Goal: Information Seeking & Learning: Learn about a topic

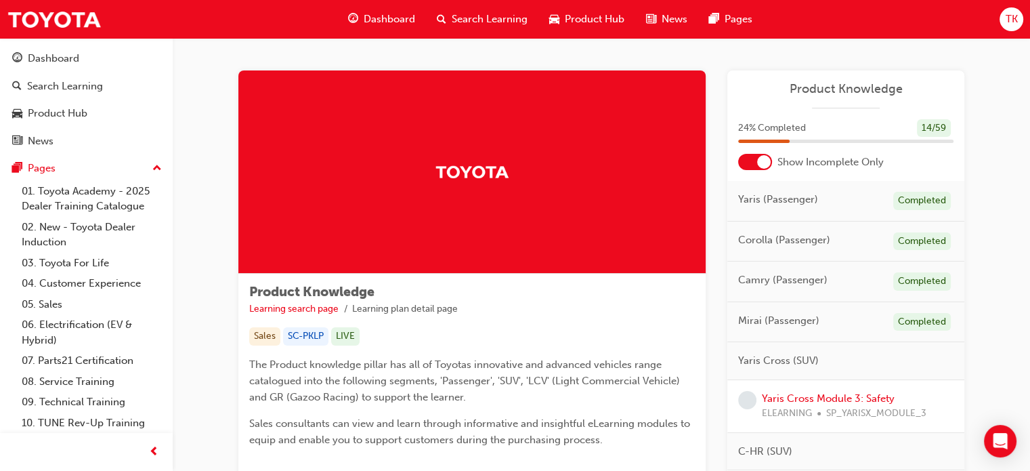
click at [383, 22] on span "Dashboard" at bounding box center [389, 20] width 51 height 16
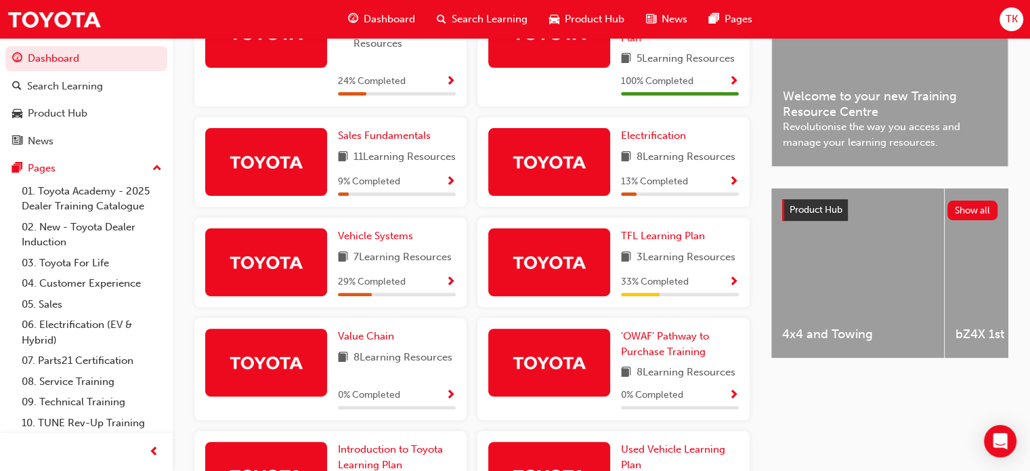
scroll to position [407, 0]
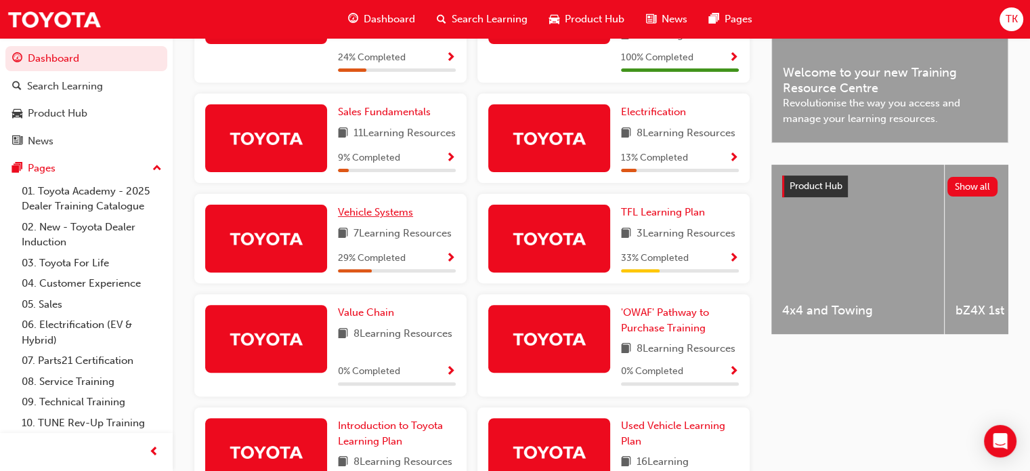
click at [386, 218] on span "Vehicle Systems" at bounding box center [375, 212] width 75 height 12
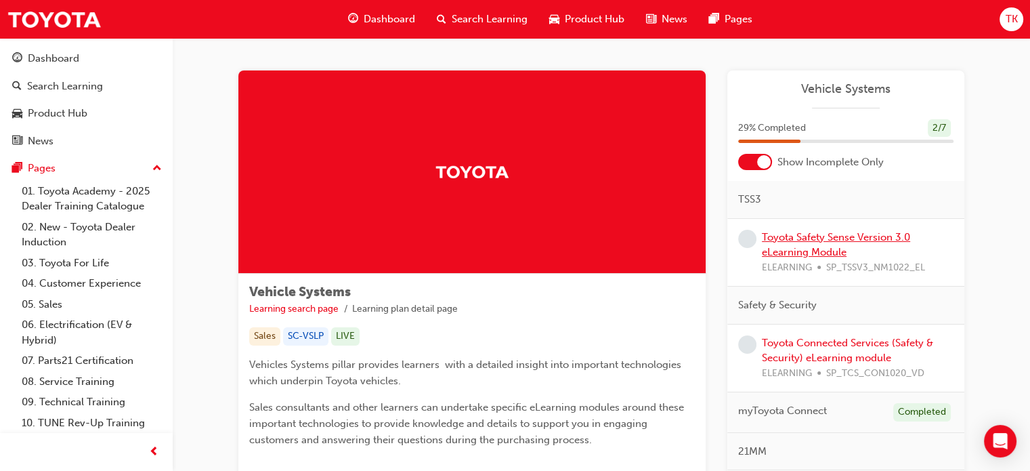
click at [813, 243] on link "Toyota Safety Sense Version 3.0 eLearning Module" at bounding box center [836, 245] width 148 height 28
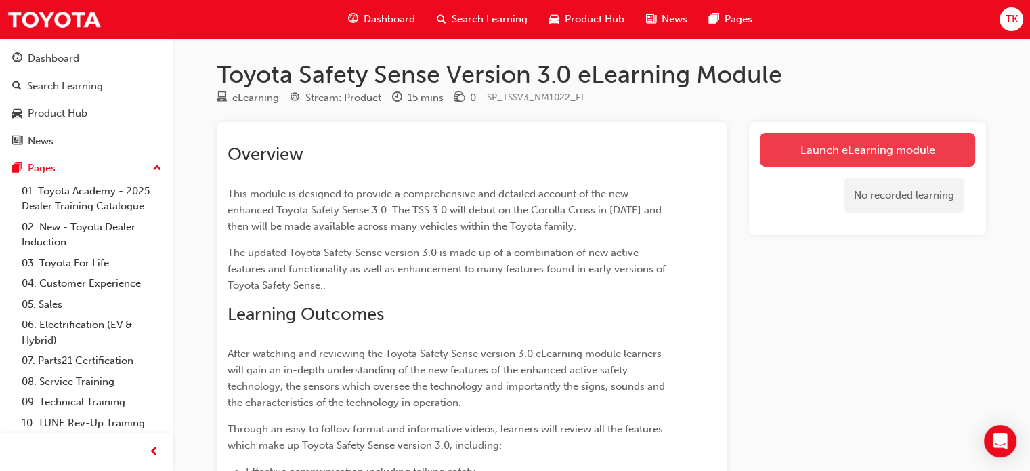
click at [830, 155] on link "Launch eLearning module" at bounding box center [867, 150] width 215 height 34
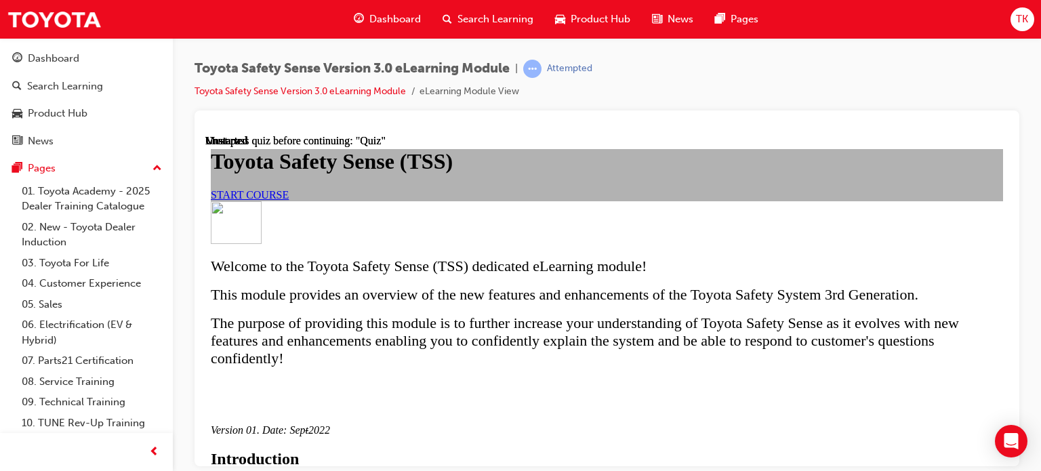
scroll to position [136, 0]
click at [435, 201] on div "START COURSE" at bounding box center [607, 194] width 792 height 12
click at [436, 201] on div "START COURSE" at bounding box center [607, 194] width 792 height 12
click at [289, 200] on link "START COURSE" at bounding box center [250, 194] width 78 height 12
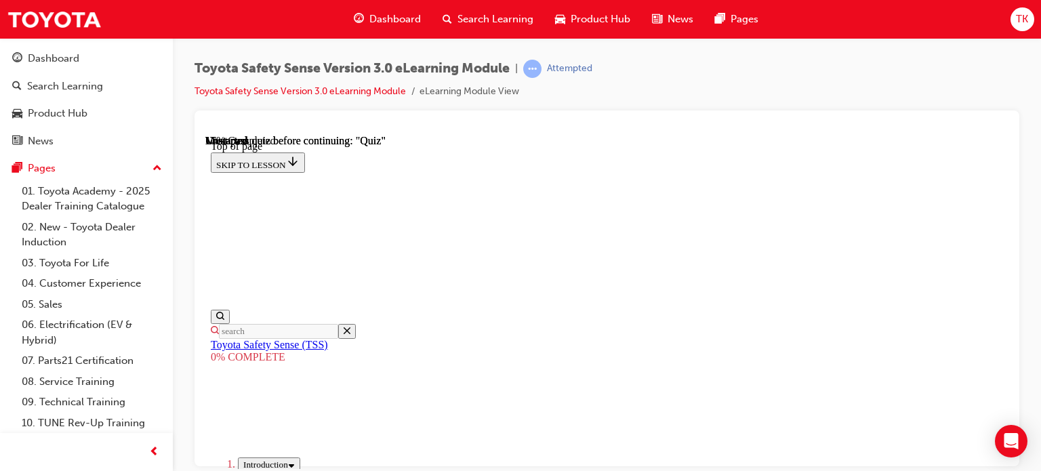
scroll to position [379, 0]
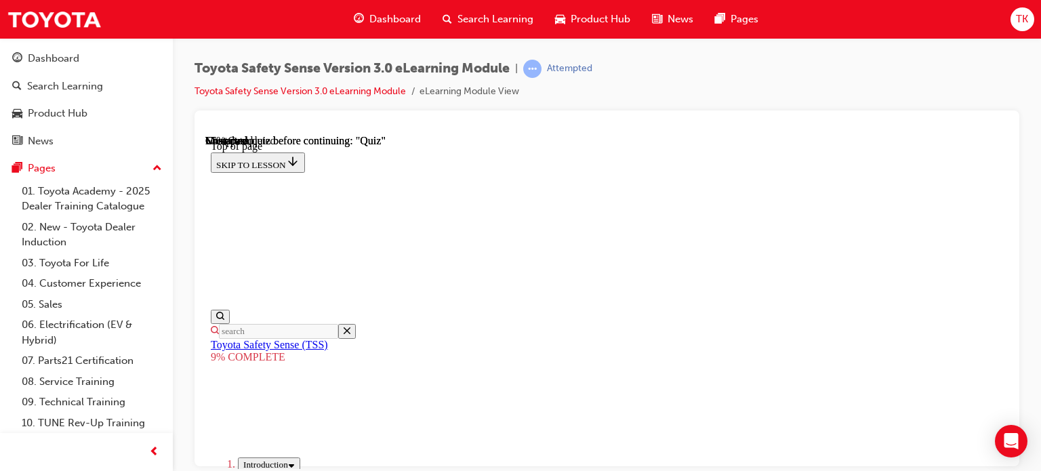
scroll to position [1249, 0]
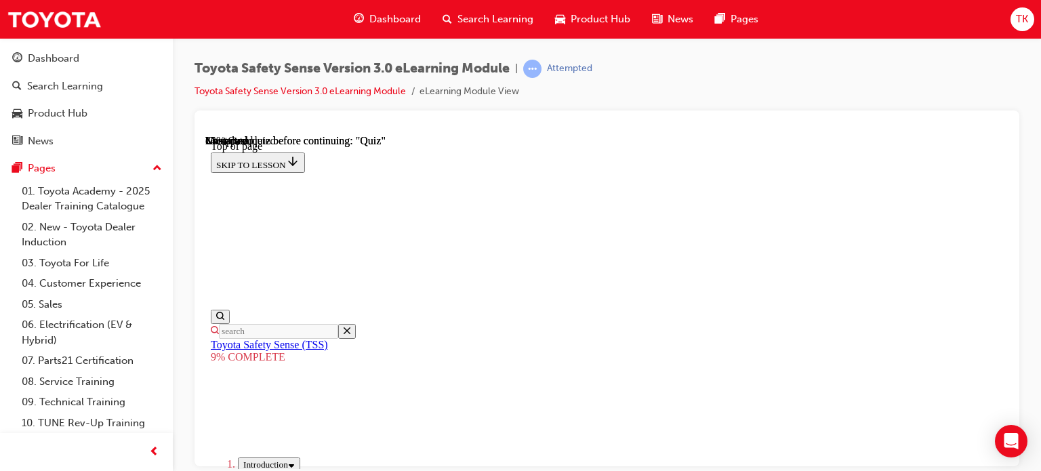
scroll to position [1371, 0]
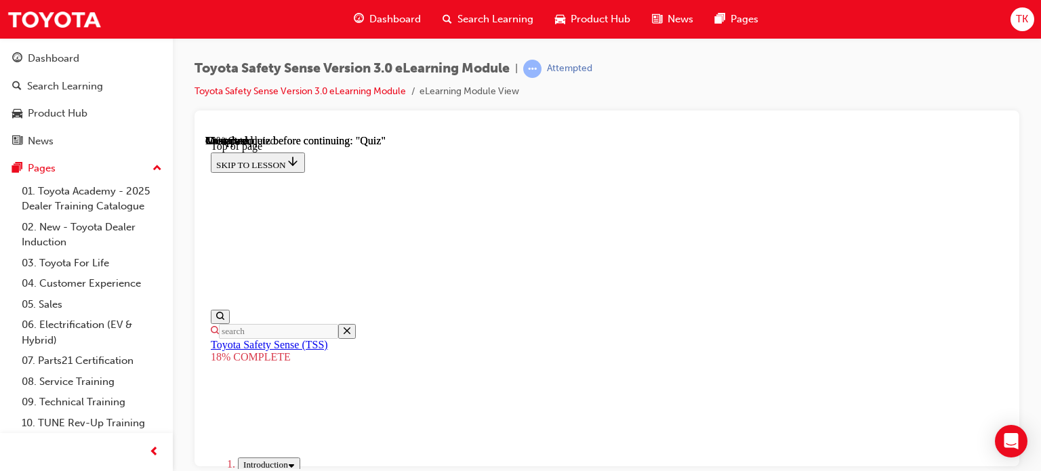
scroll to position [642, 0]
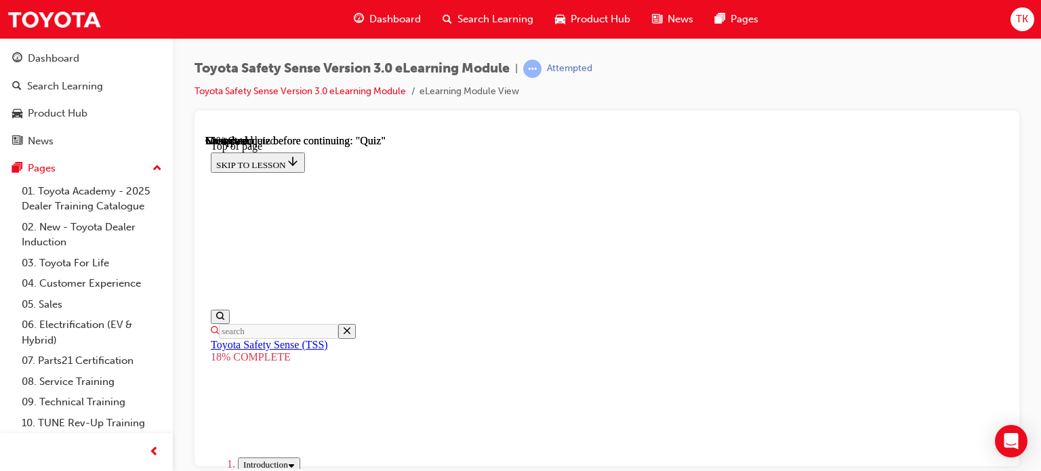
drag, startPoint x: 596, startPoint y: 367, endPoint x: 687, endPoint y: 243, distance: 154.1
drag, startPoint x: 703, startPoint y: 245, endPoint x: 567, endPoint y: 385, distance: 195.0
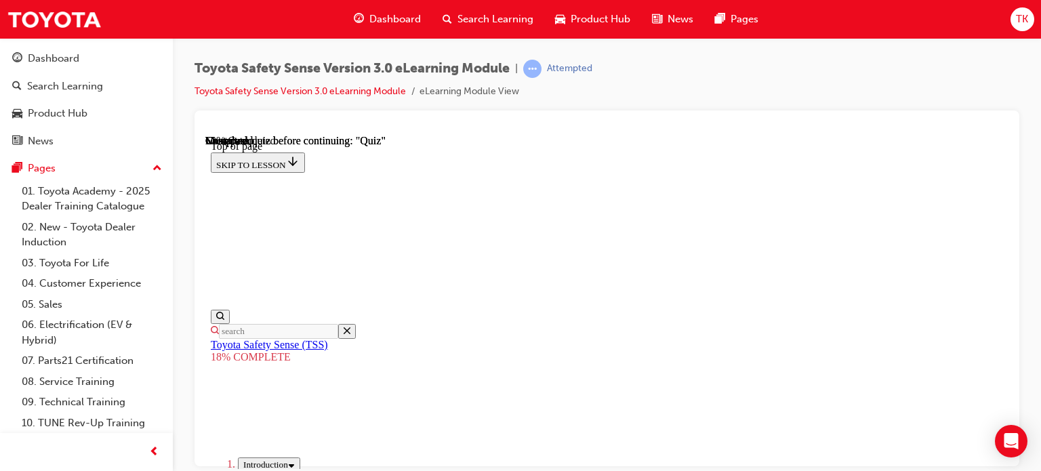
scroll to position [1430, 0]
drag, startPoint x: 681, startPoint y: 228, endPoint x: 637, endPoint y: 247, distance: 47.7
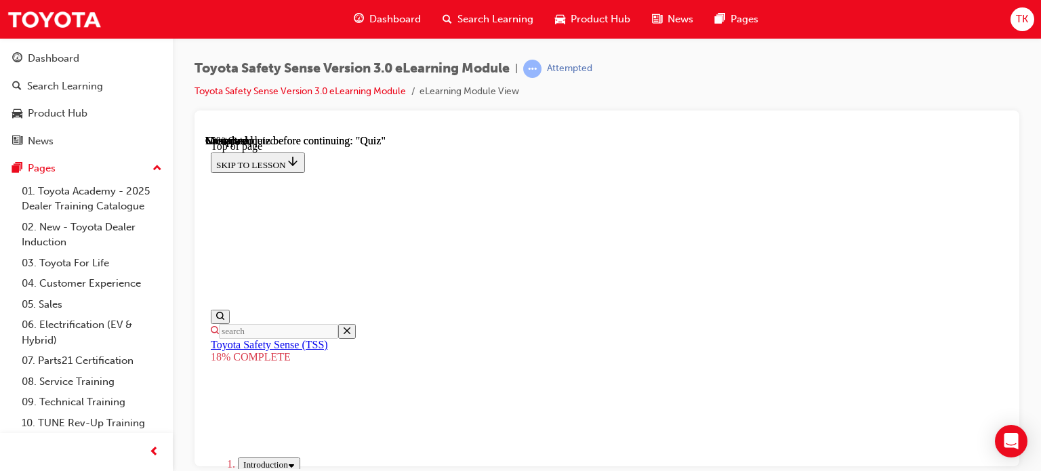
drag, startPoint x: 683, startPoint y: 302, endPoint x: 533, endPoint y: 289, distance: 151.0
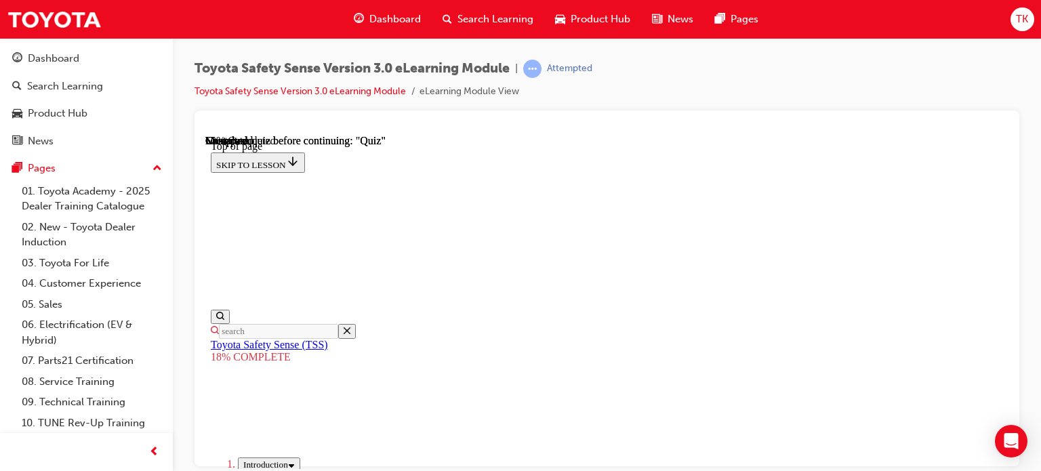
scroll to position [1726, 0]
drag, startPoint x: 692, startPoint y: 279, endPoint x: 561, endPoint y: 432, distance: 200.8
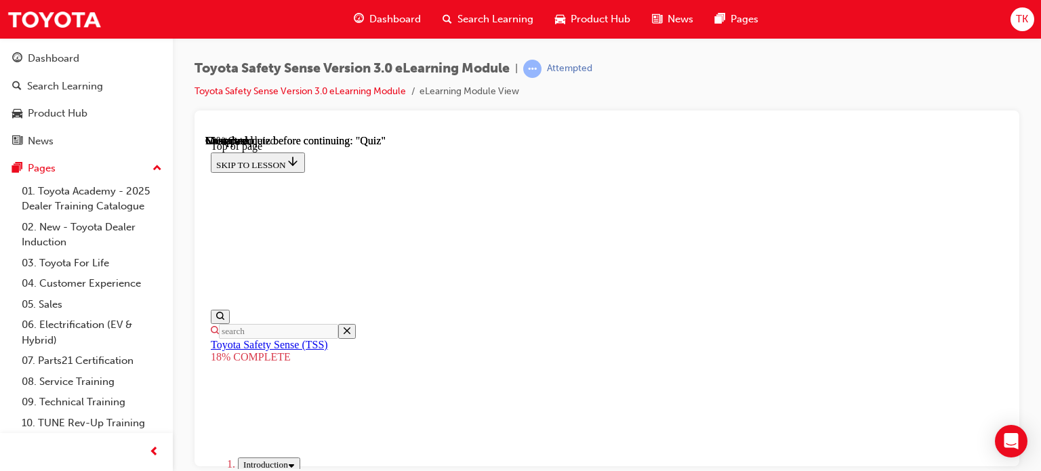
drag, startPoint x: 721, startPoint y: 247, endPoint x: 563, endPoint y: 398, distance: 218.5
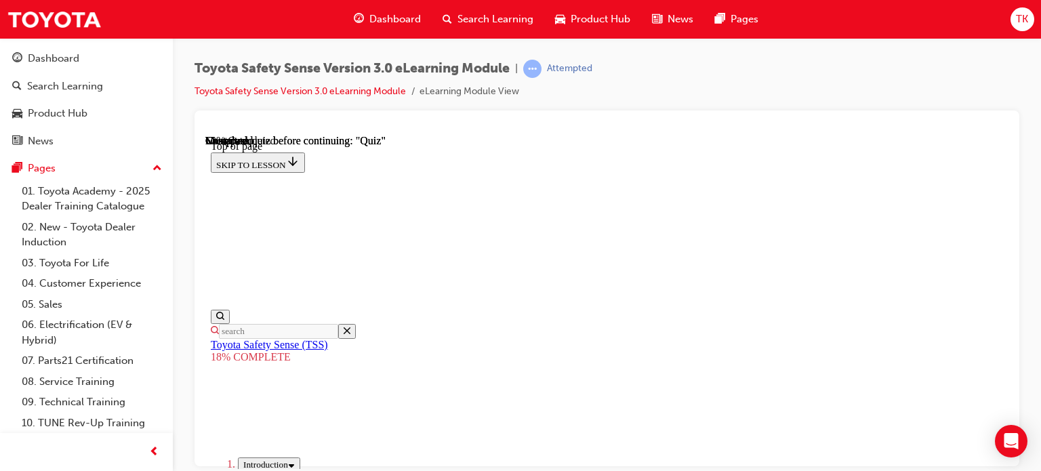
scroll to position [642, 0]
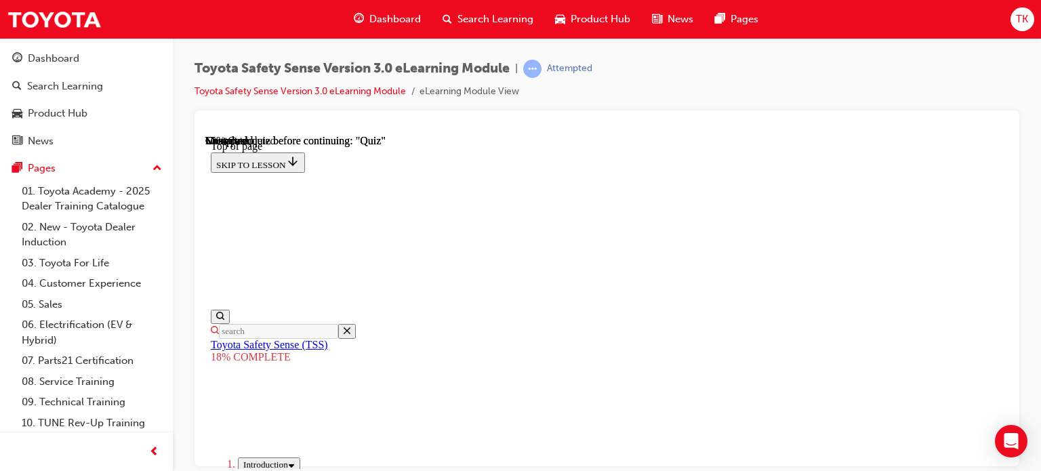
drag, startPoint x: 463, startPoint y: 307, endPoint x: 440, endPoint y: 307, distance: 23.7
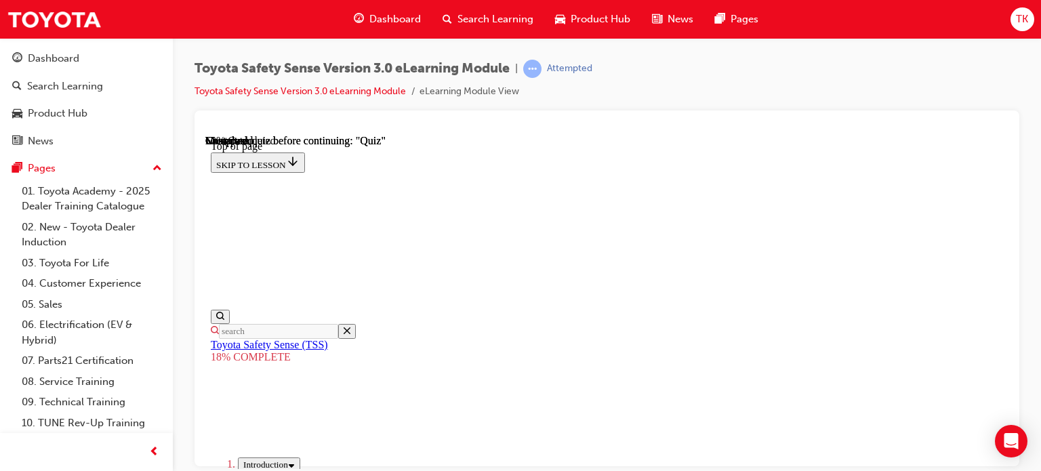
scroll to position [1861, 0]
drag, startPoint x: 703, startPoint y: 142, endPoint x: 591, endPoint y: 282, distance: 178.9
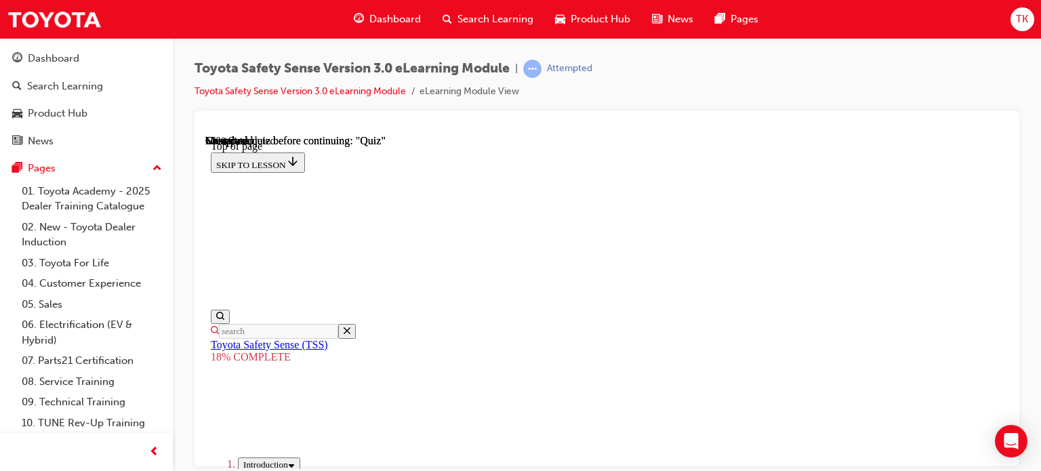
scroll to position [642, 0]
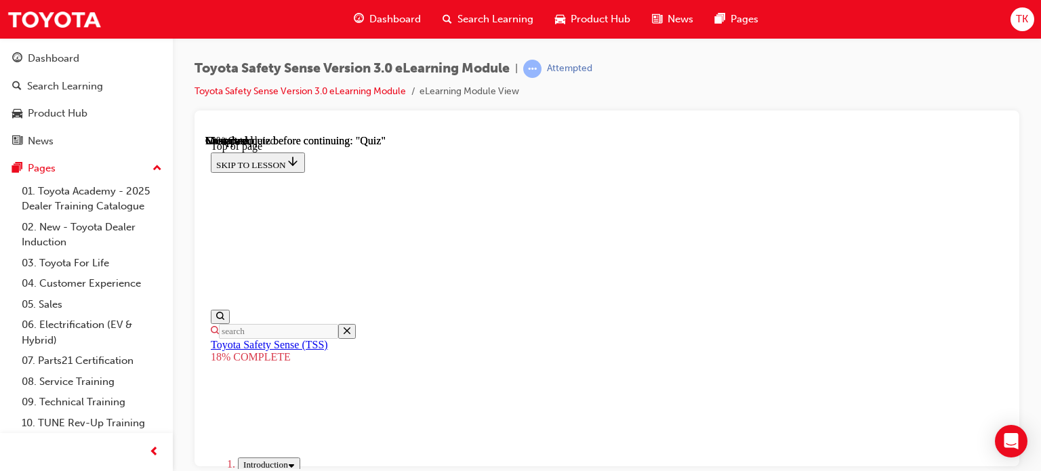
drag, startPoint x: 740, startPoint y: 217, endPoint x: 610, endPoint y: 392, distance: 217.5
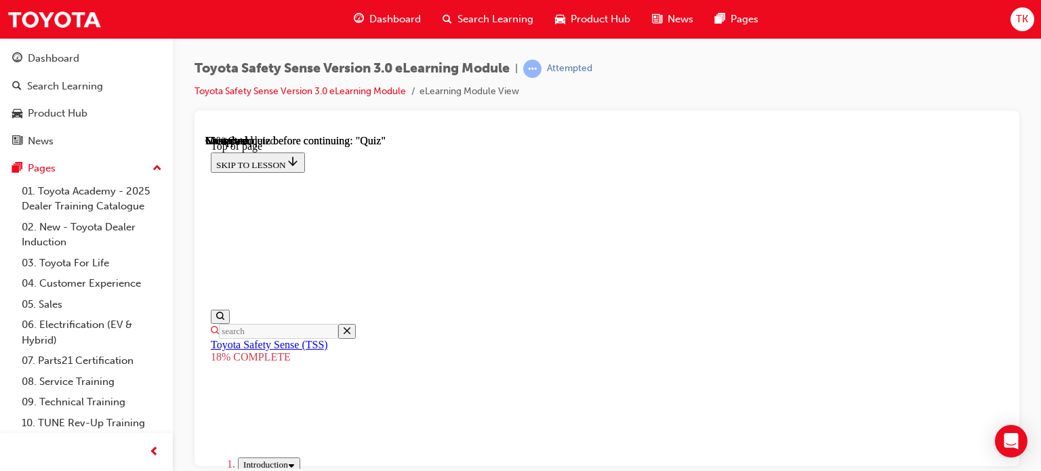
drag, startPoint x: 722, startPoint y: 280, endPoint x: 576, endPoint y: 417, distance: 200.8
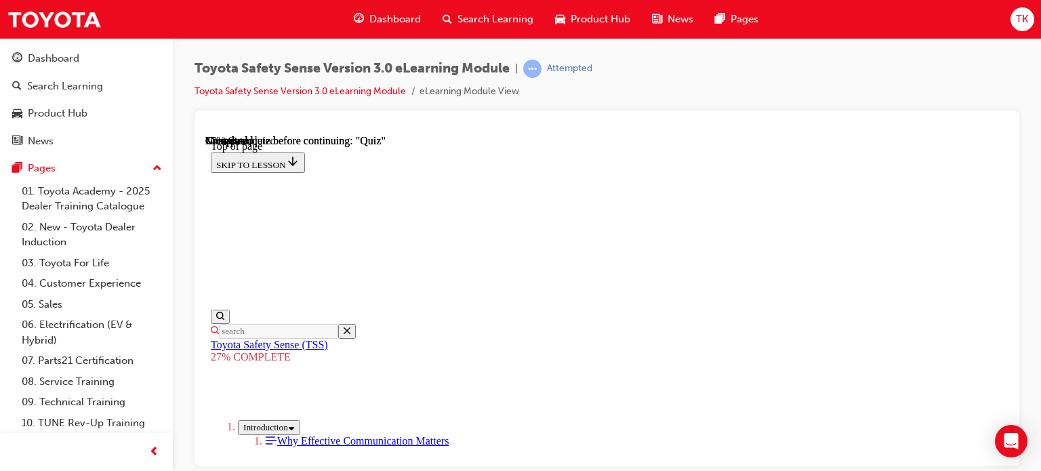
scroll to position [2385, 0]
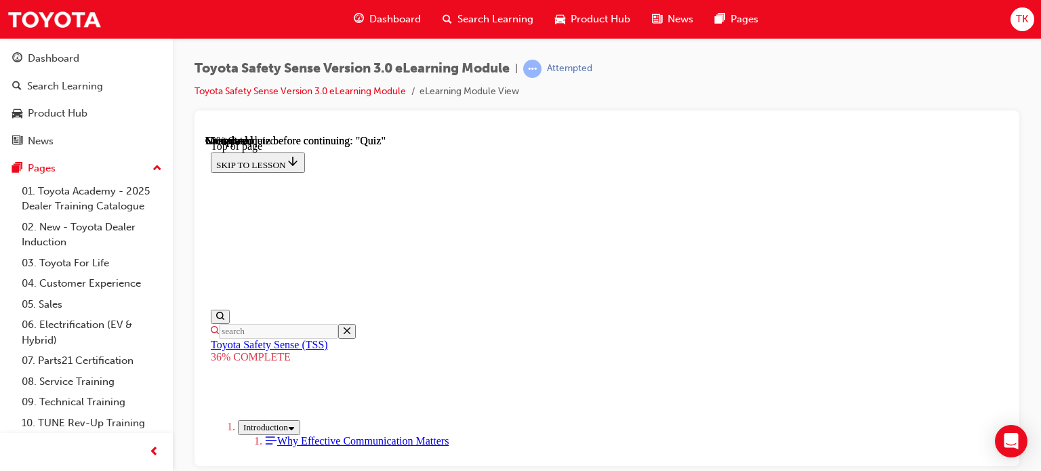
scroll to position [2640, 0]
drag, startPoint x: 786, startPoint y: 445, endPoint x: 798, endPoint y: 445, distance: 12.2
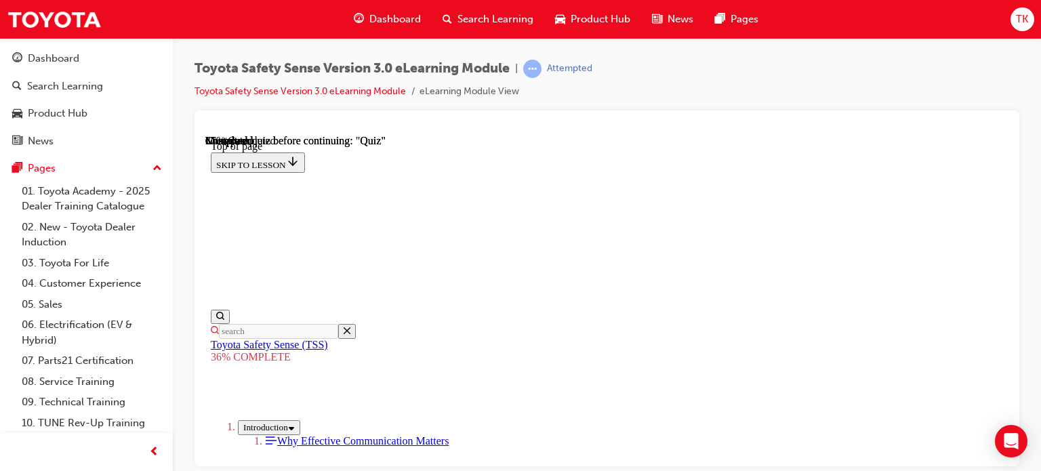
scroll to position [4787, 0]
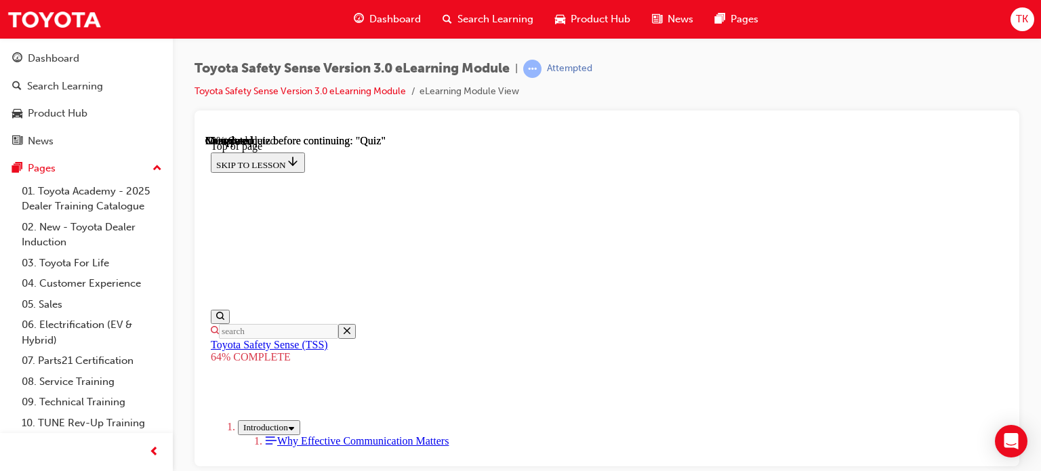
scroll to position [1377, 0]
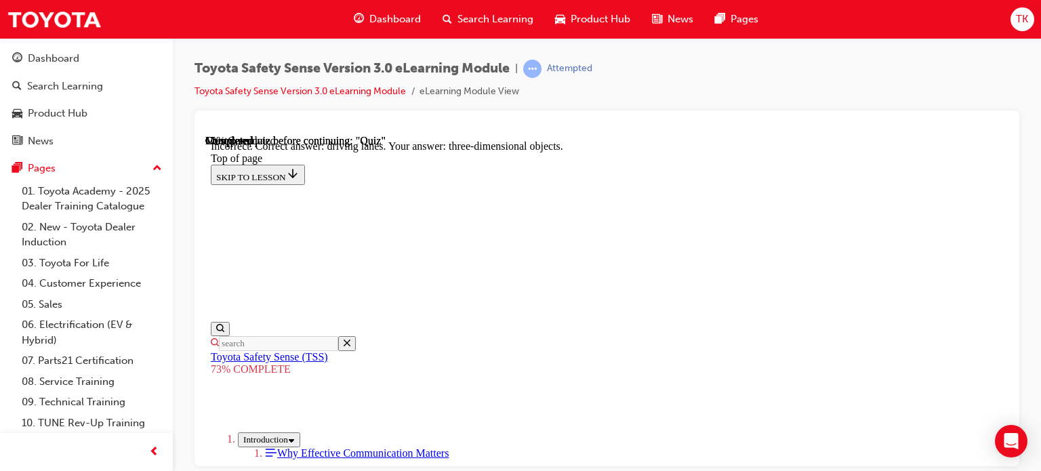
scroll to position [495, 0]
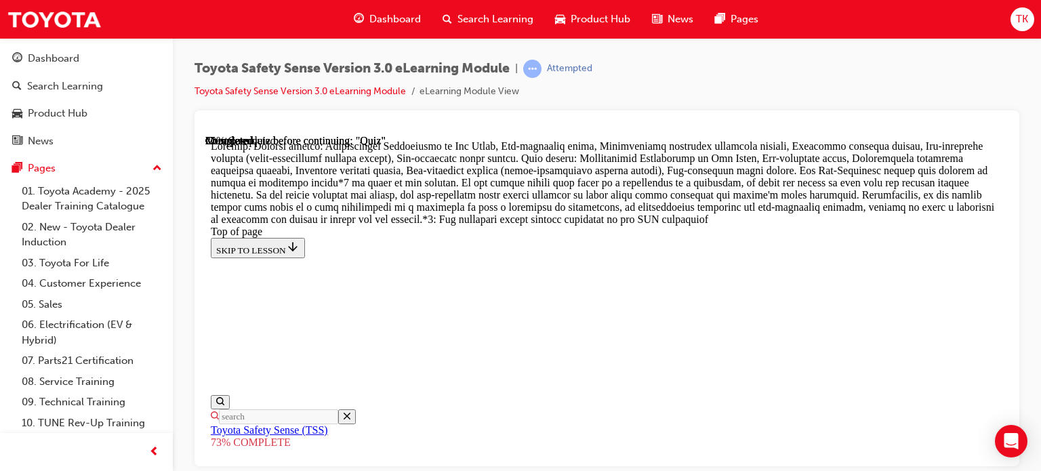
scroll to position [384, 0]
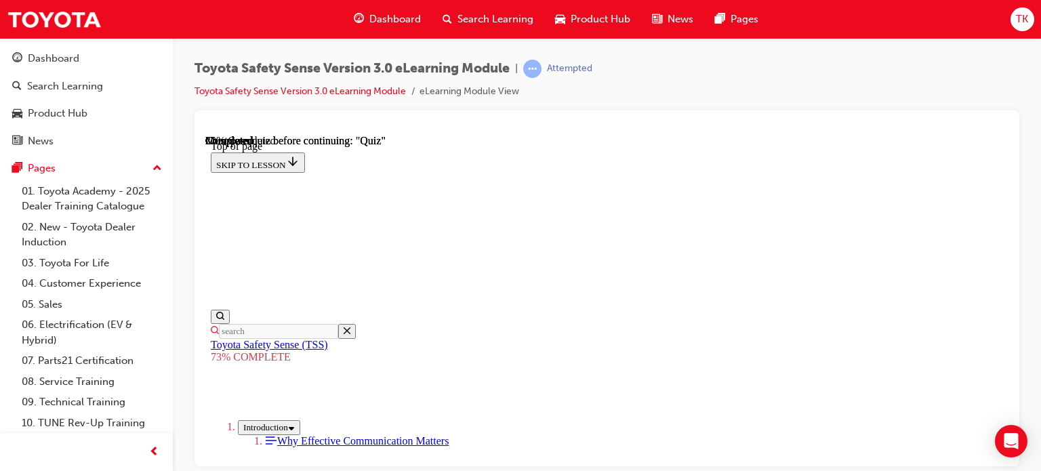
scroll to position [388, 0]
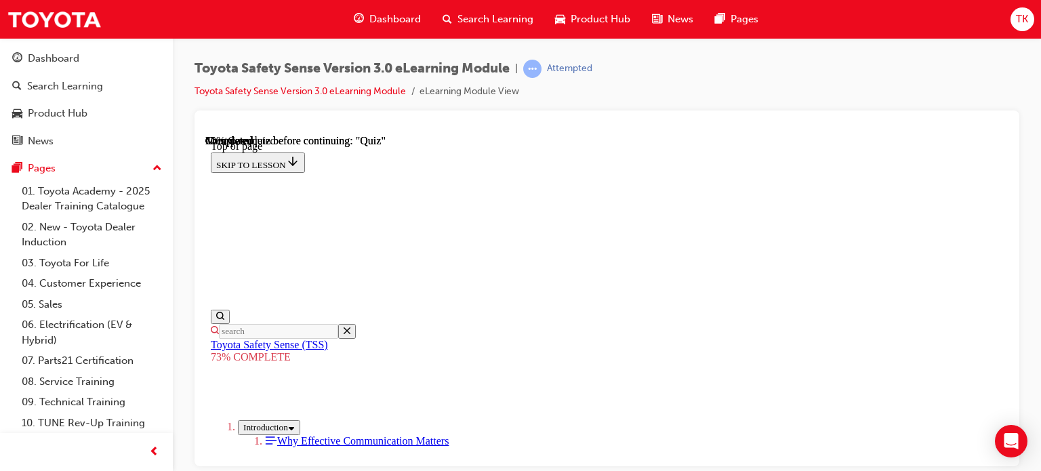
scroll to position [455, 0]
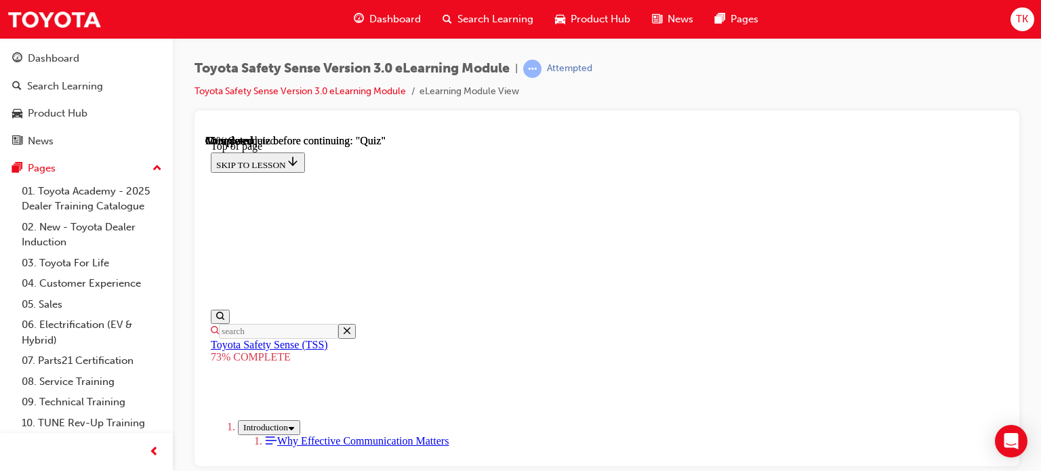
scroll to position [455, 0]
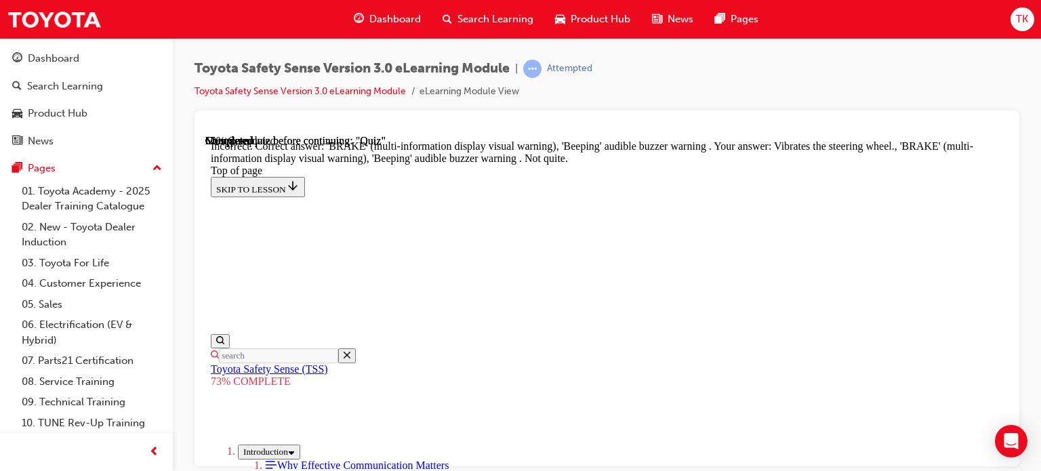
scroll to position [354, 0]
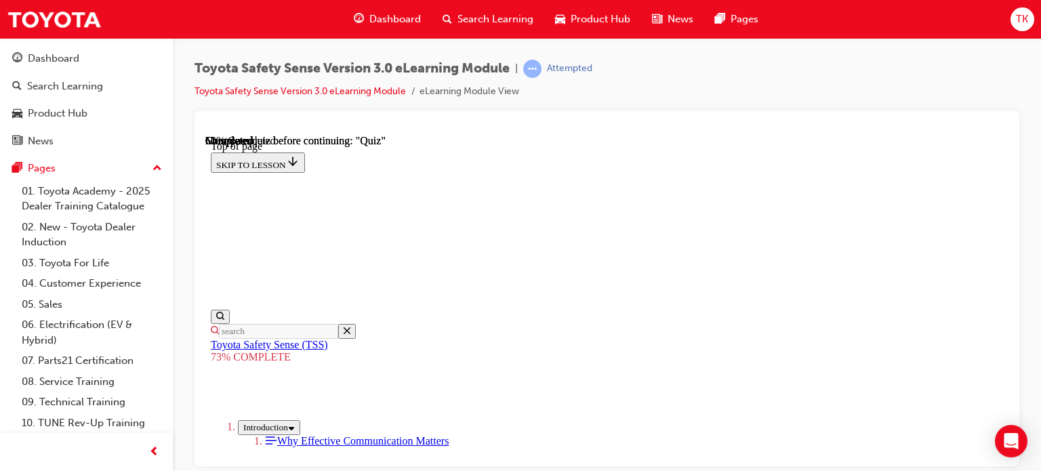
scroll to position [184, 0]
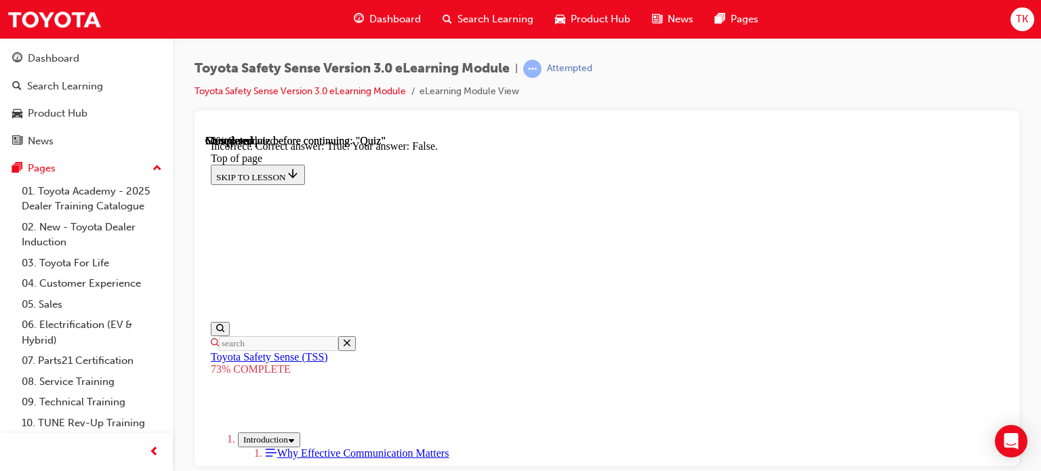
scroll to position [130, 0]
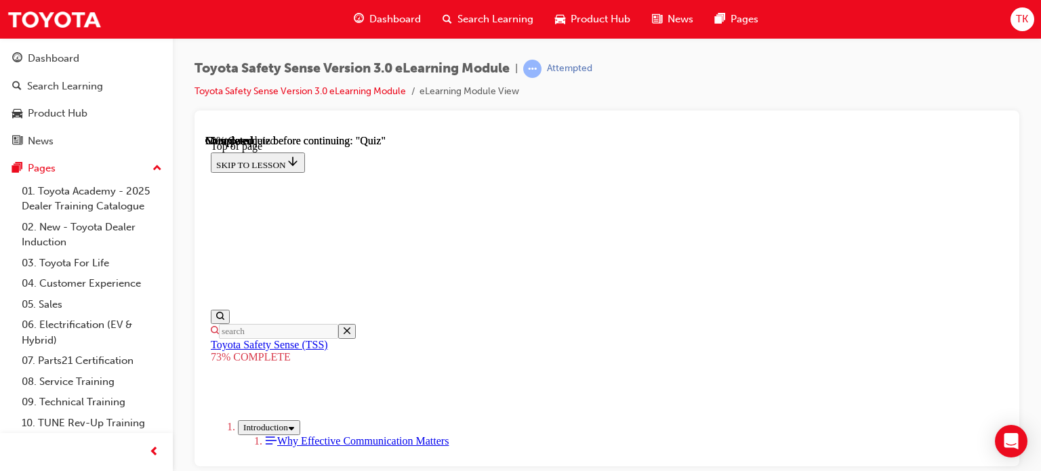
scroll to position [388, 0]
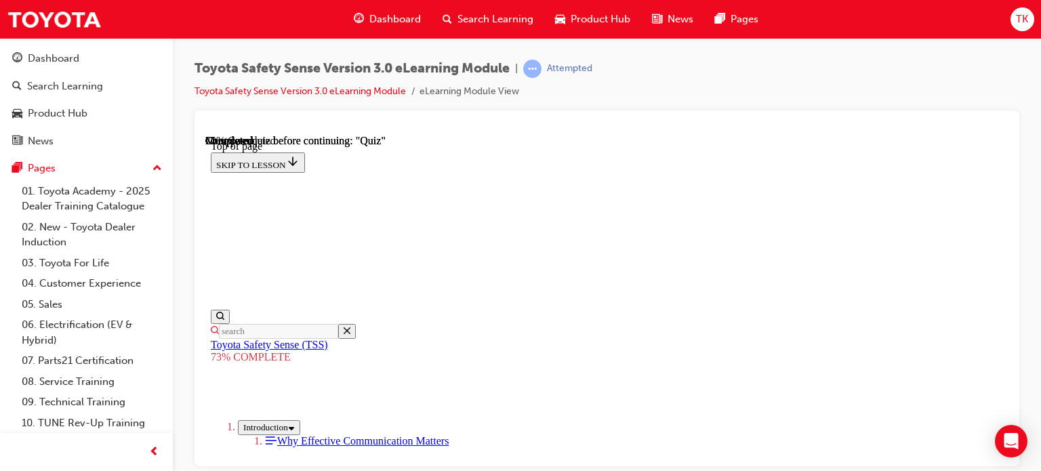
scroll to position [184, 0]
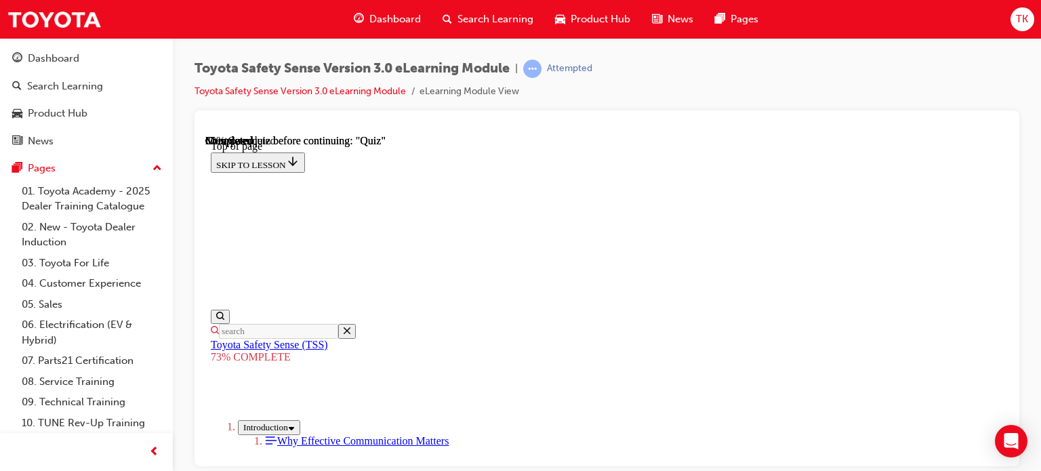
scroll to position [252, 0]
drag, startPoint x: 533, startPoint y: 173, endPoint x: 734, endPoint y: 226, distance: 208.0
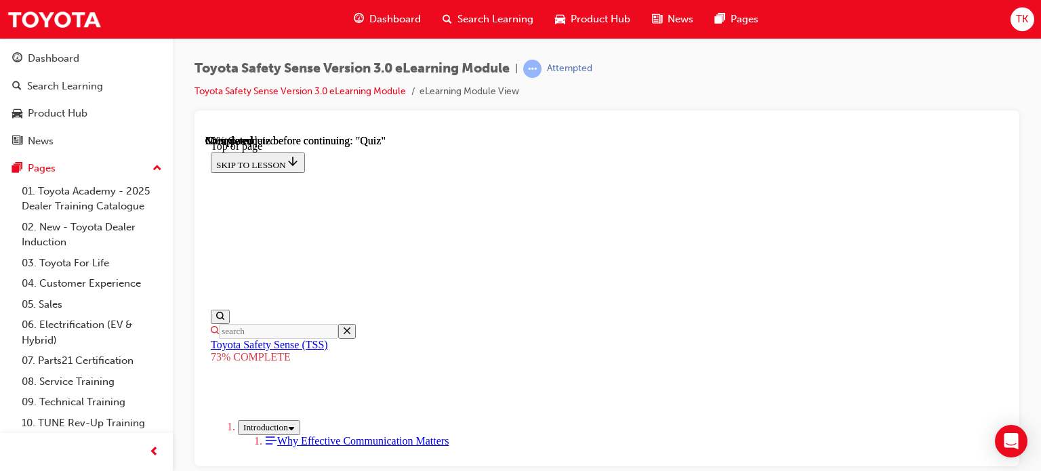
scroll to position [388, 0]
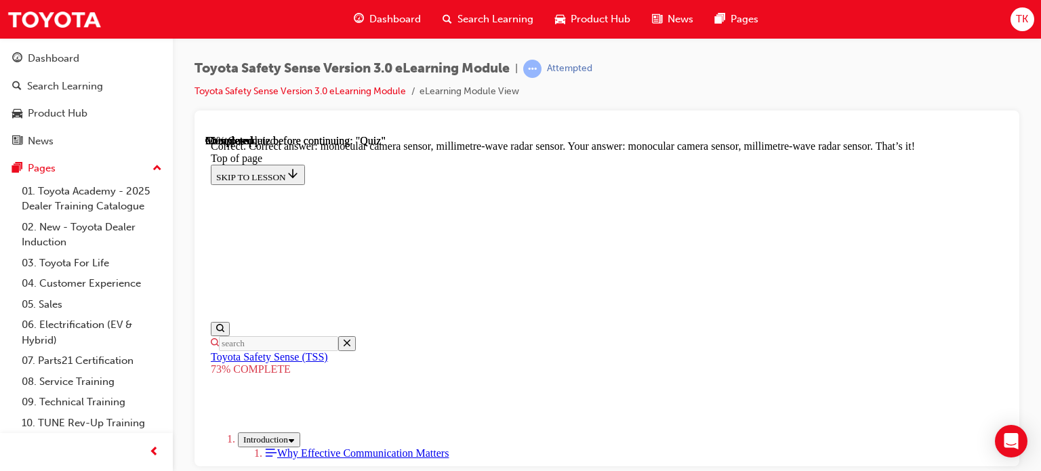
scroll to position [556, 0]
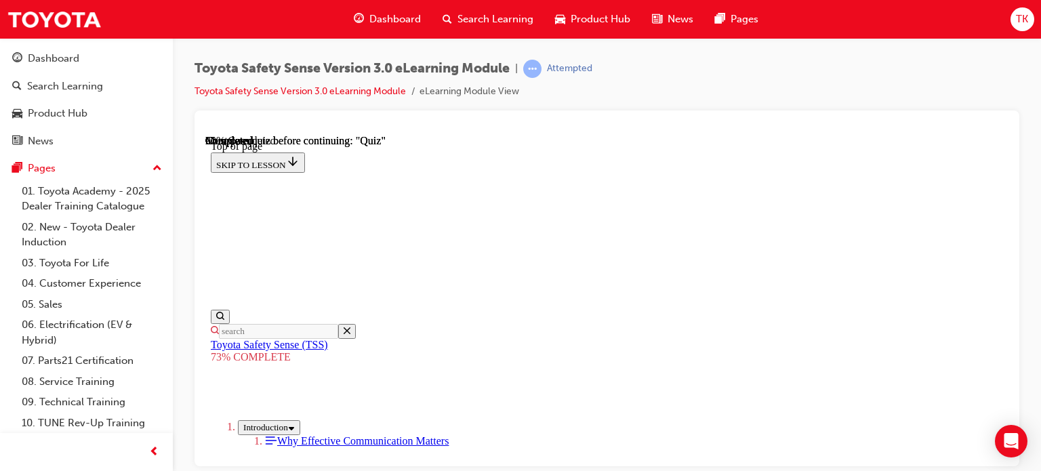
scroll to position [455, 0]
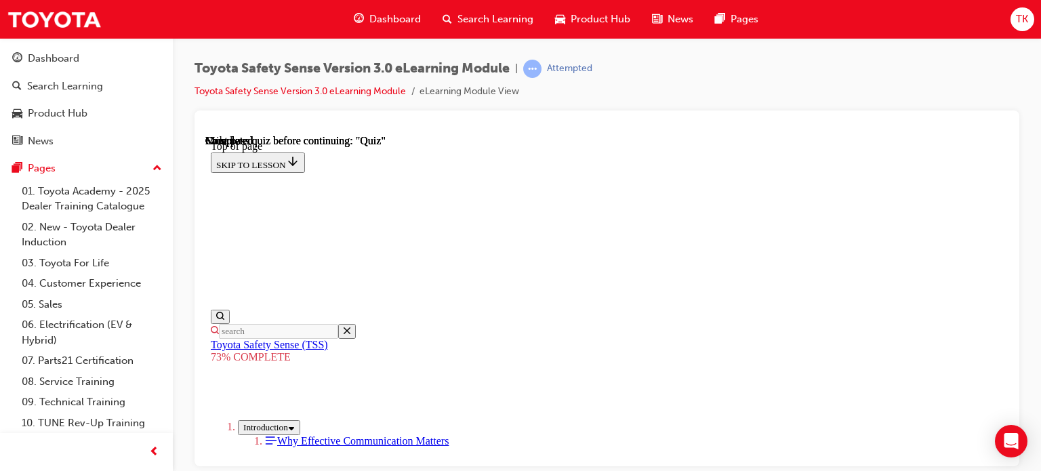
scroll to position [0, 0]
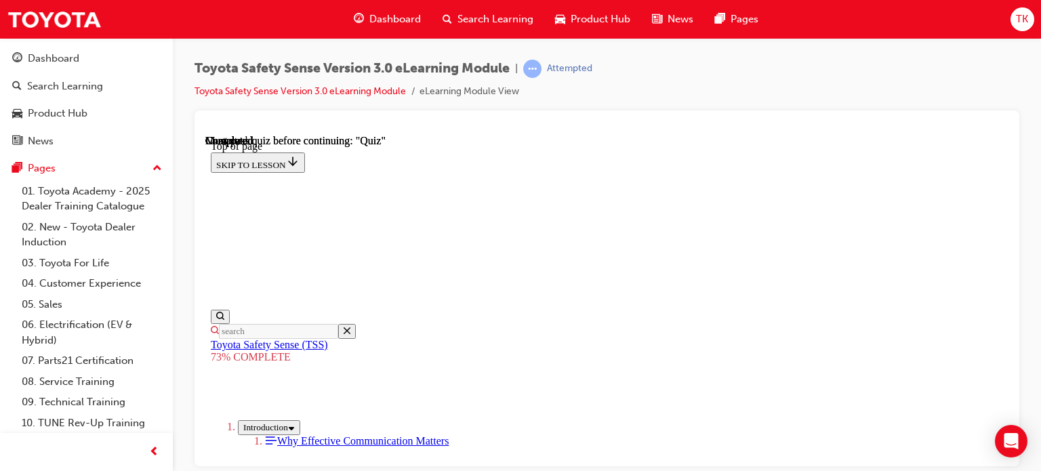
drag, startPoint x: 519, startPoint y: 258, endPoint x: 698, endPoint y: 356, distance: 203.7
copy div "Enhanced driving lane detection Fill-in the blank to complete the statement: Wi…"
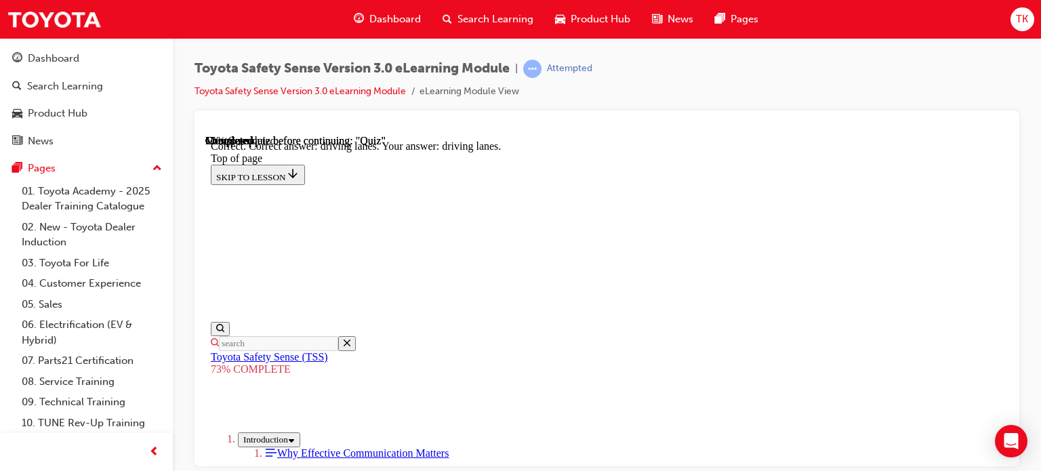
scroll to position [495, 0]
drag, startPoint x: 523, startPoint y: 261, endPoint x: 699, endPoint y: 404, distance: 226.8
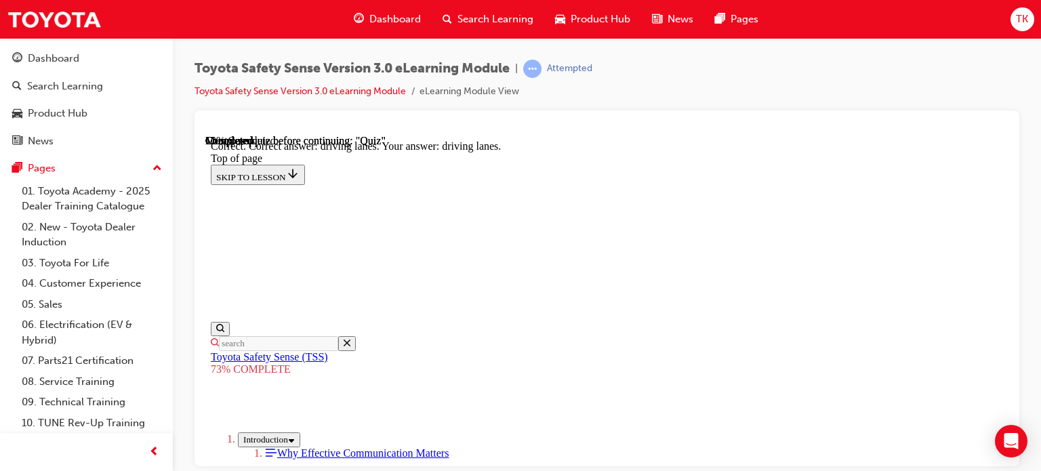
copy div "Recognise forward traffic conditions. Toyota Safety Sense detects the forward t…"
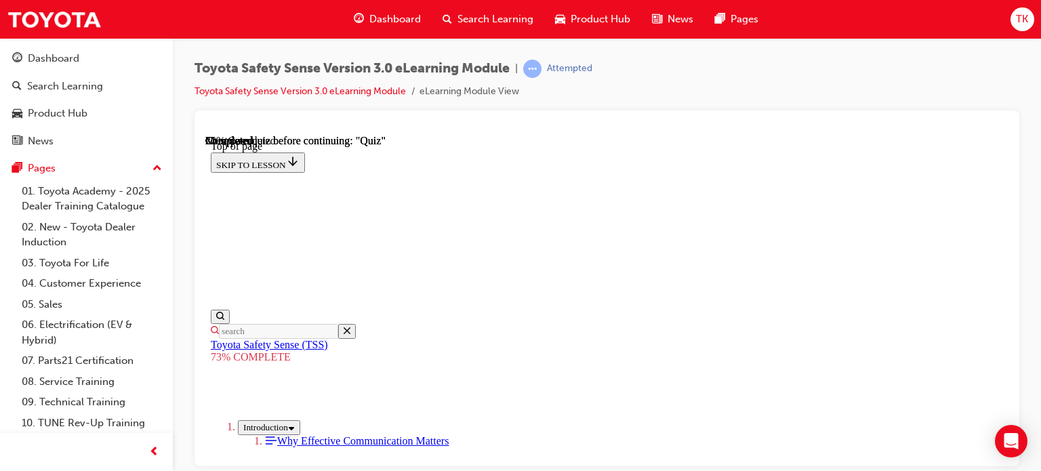
scroll to position [49, 0]
drag, startPoint x: 530, startPoint y: 325, endPoint x: 534, endPoint y: 333, distance: 8.2
drag, startPoint x: 526, startPoint y: 333, endPoint x: 854, endPoint y: 262, distance: 335.5
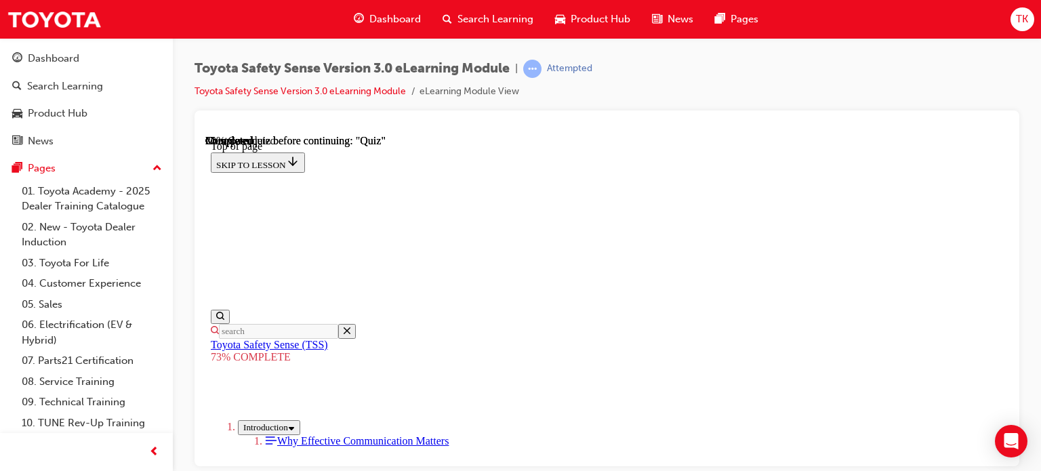
copy div "Operation. The Pre-Collision System uses sensors to detect forward traffic cond…"
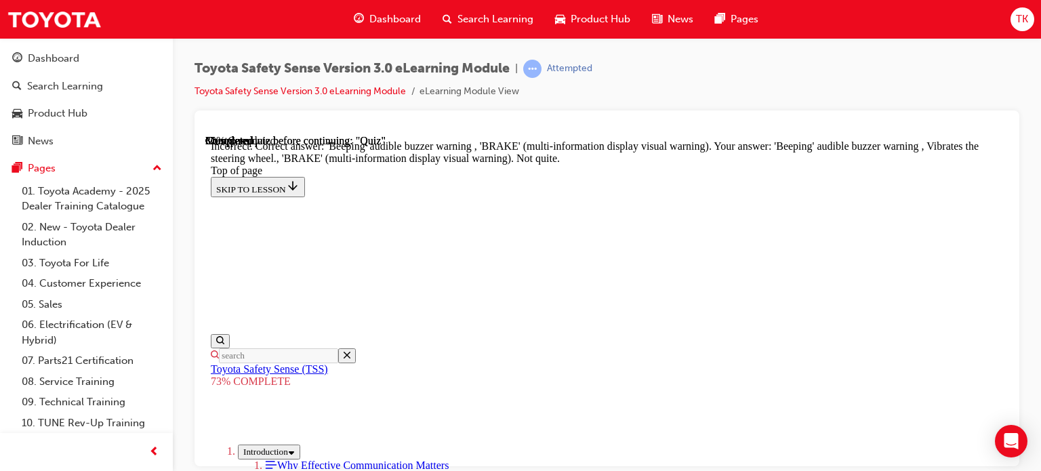
scroll to position [620, 0]
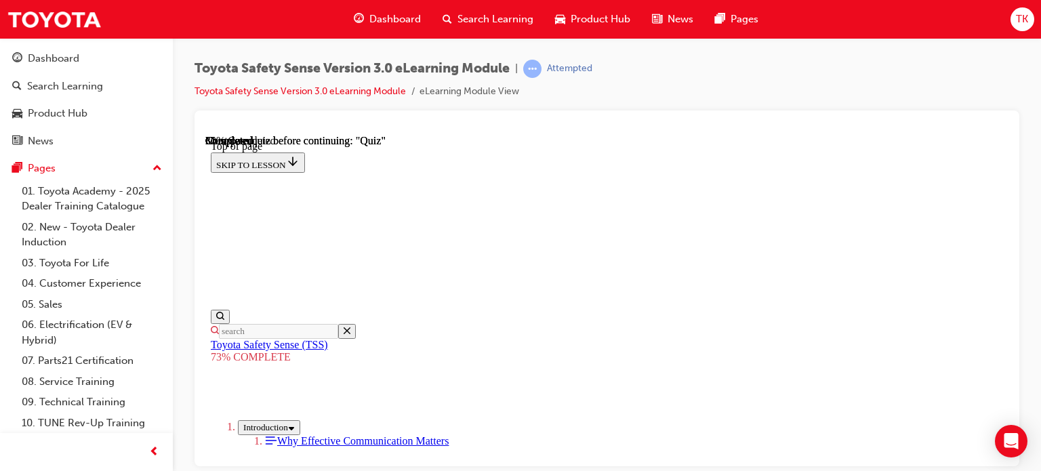
scroll to position [203, 0]
drag, startPoint x: 518, startPoint y: 170, endPoint x: 639, endPoint y: 293, distance: 172.9
copy div "Pre-Collision System PCS operates certain functions in response to the possibil…"
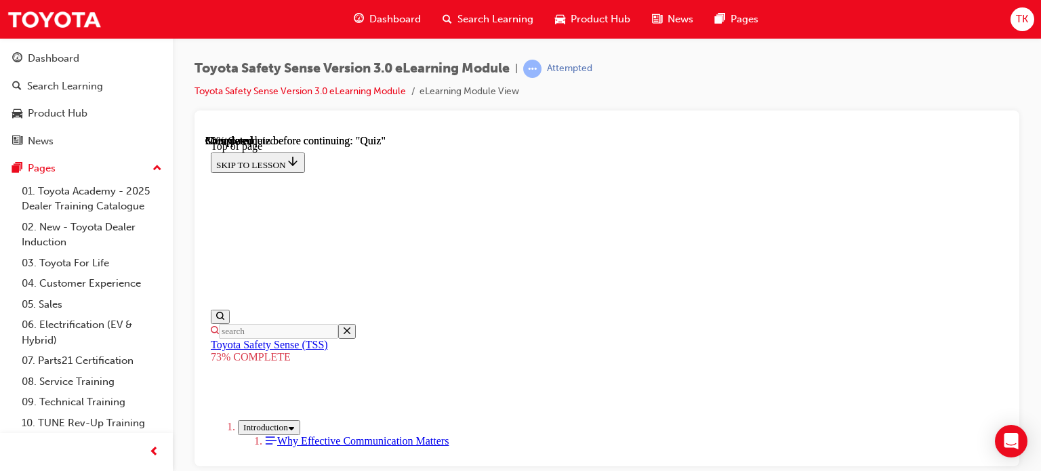
scroll to position [407, 0]
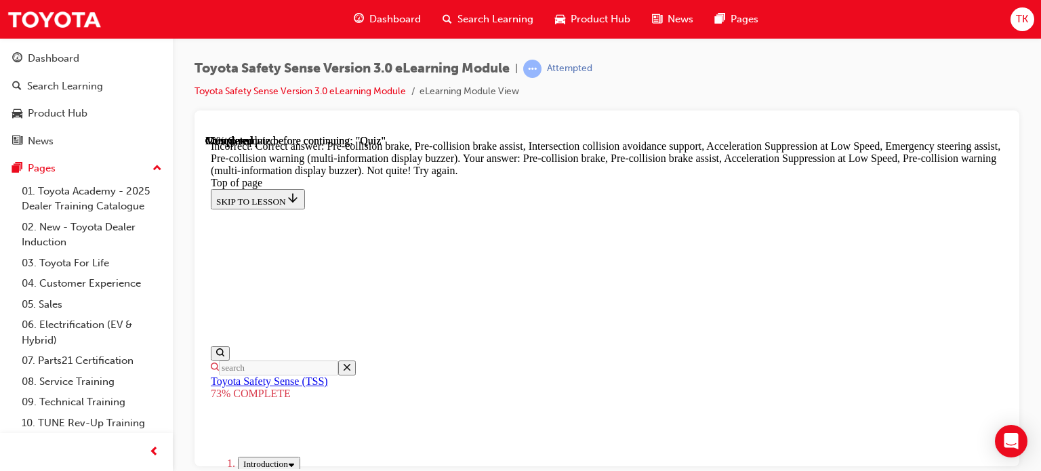
scroll to position [737, 0]
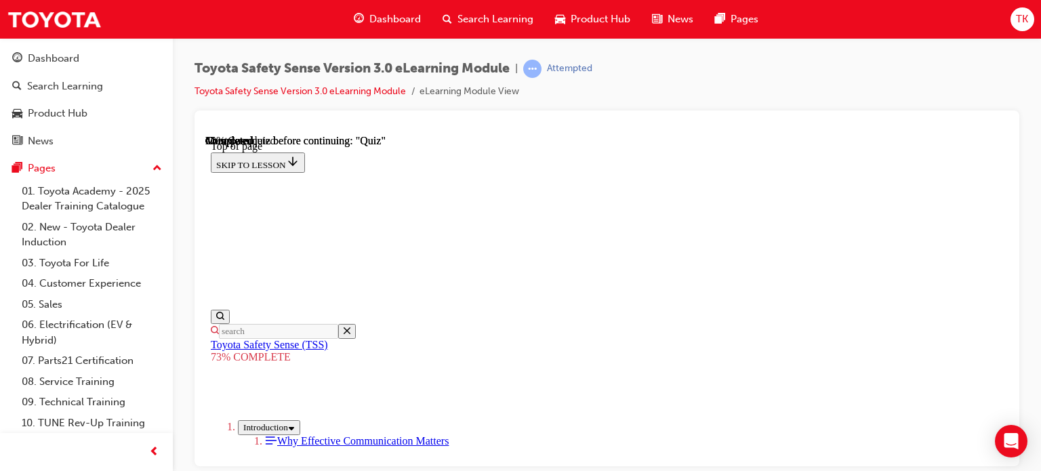
scroll to position [184, 0]
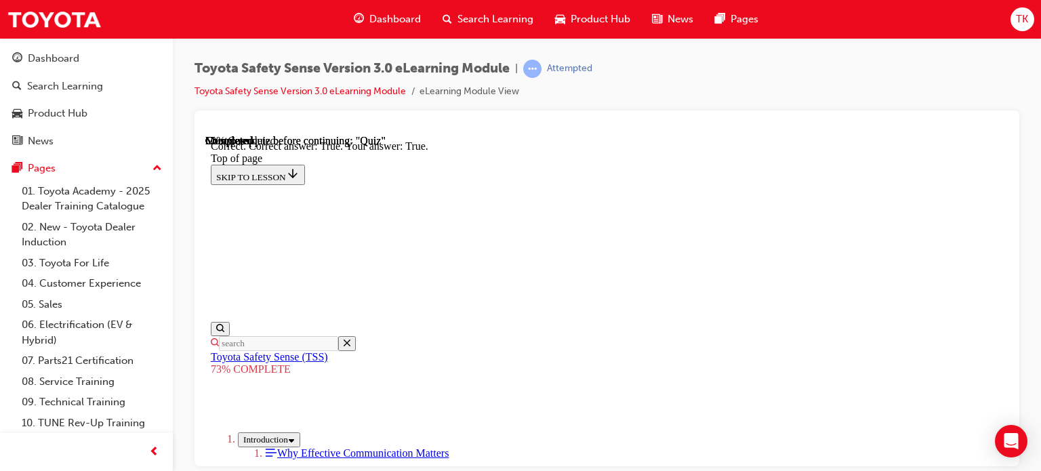
scroll to position [363, 0]
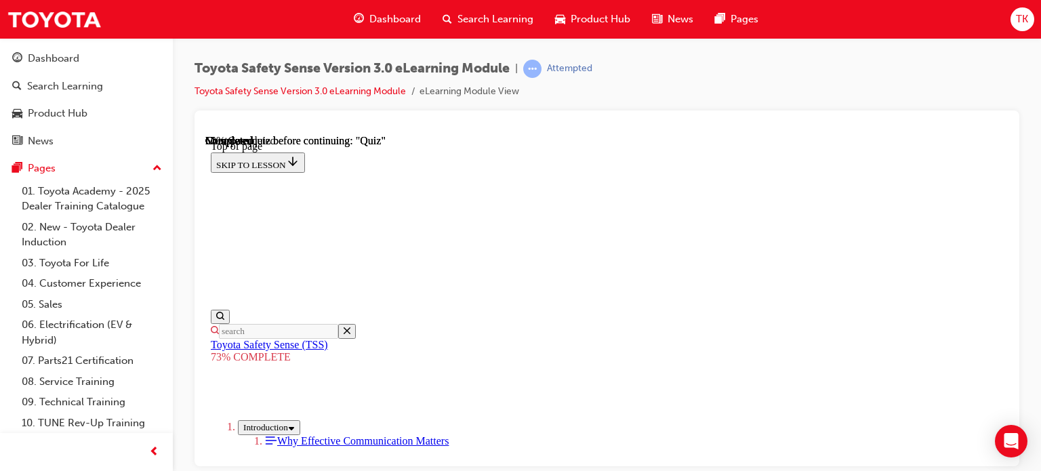
scroll to position [388, 0]
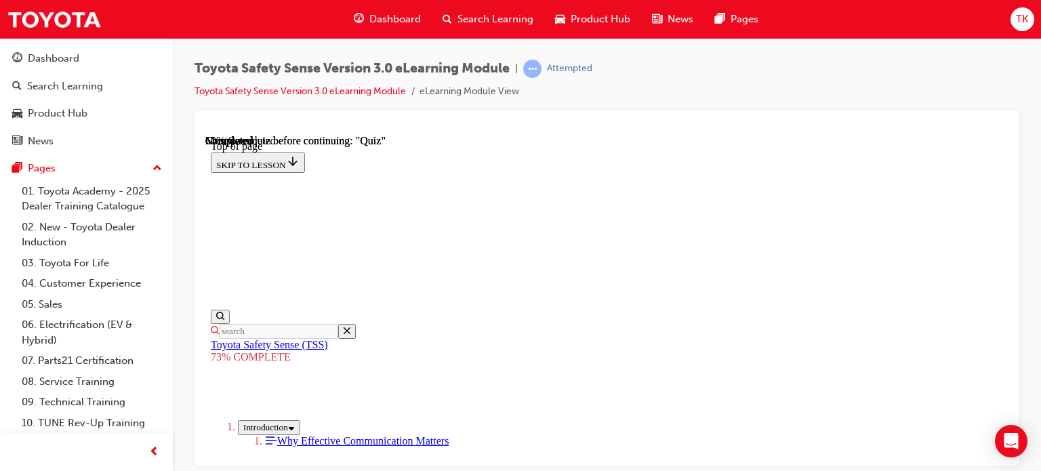
drag, startPoint x: 516, startPoint y: 241, endPoint x: 785, endPoint y: 361, distance: 294.1
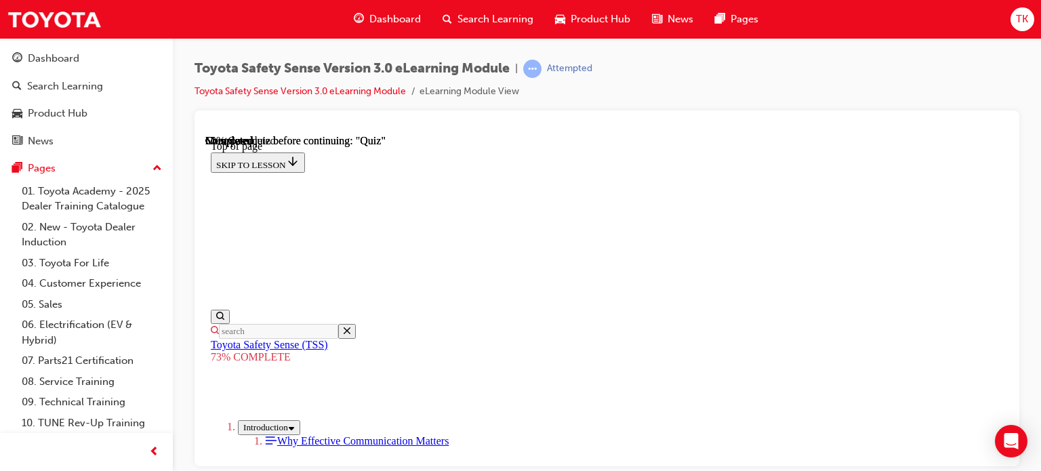
copy div "Lane Departure Alert (LDA) The enhanced monocular camera now has greater capabi…"
drag, startPoint x: 690, startPoint y: 126, endPoint x: 492, endPoint y: 6, distance: 231.3
click at [690, 126] on div at bounding box center [606, 128] width 803 height 14
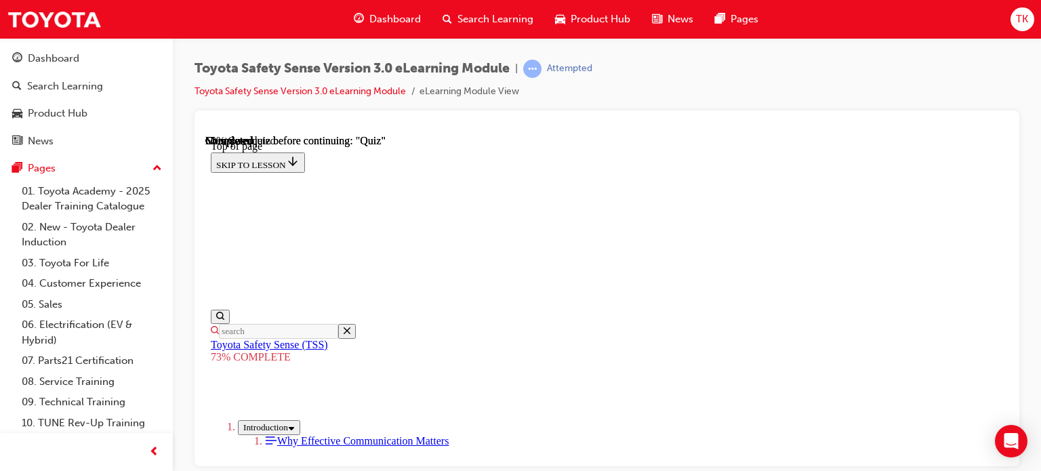
scroll to position [388, 0]
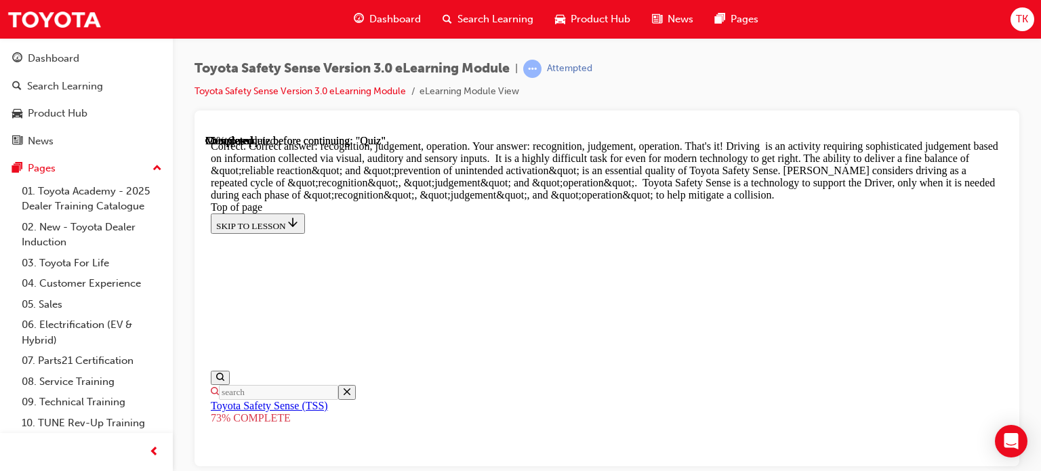
scroll to position [916, 0]
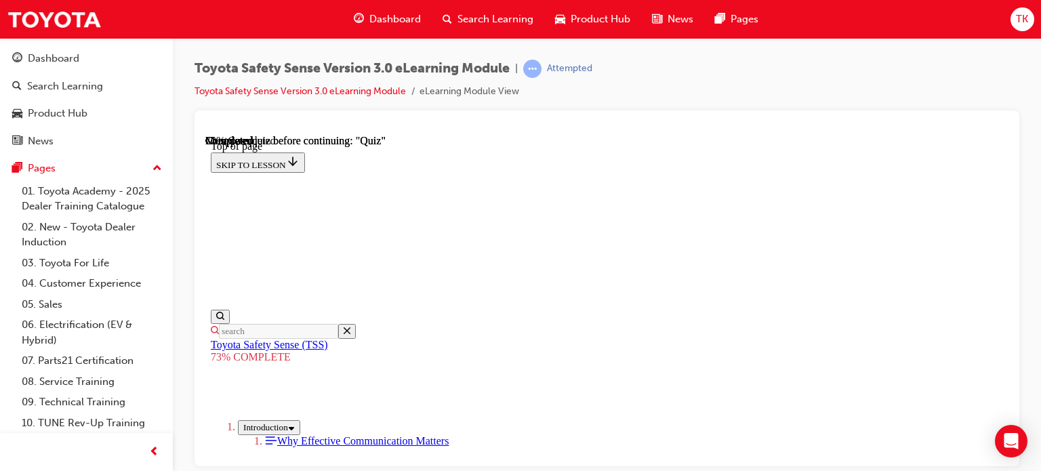
scroll to position [117, 0]
drag, startPoint x: 668, startPoint y: 291, endPoint x: 667, endPoint y: 388, distance: 96.9
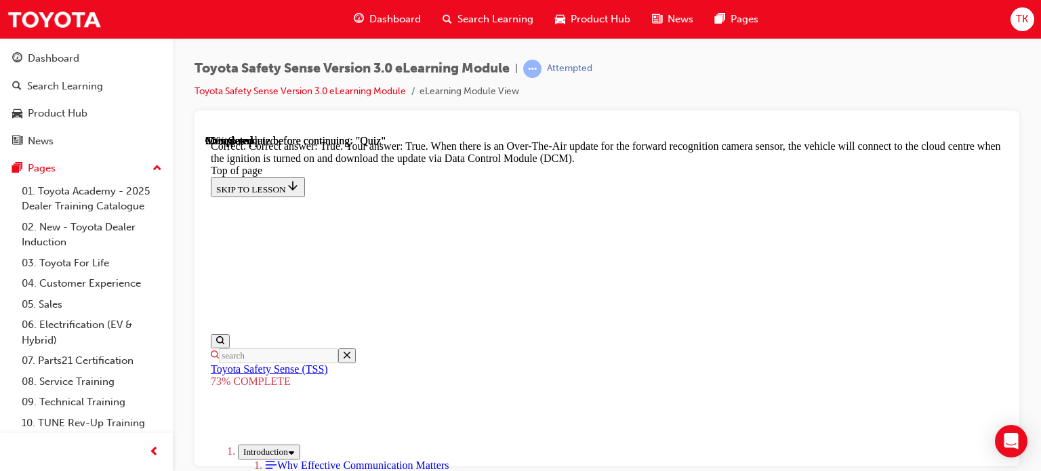
scroll to position [455, 0]
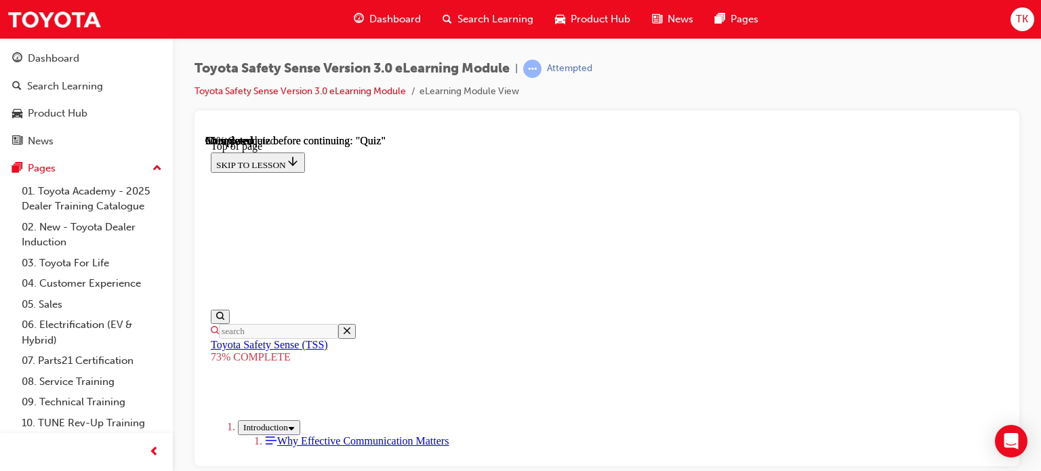
scroll to position [184, 0]
drag, startPoint x: 519, startPoint y: 195, endPoint x: 735, endPoint y: 337, distance: 258.4
copy div "Dynamic Radar Cruise Control (DRCC) The system now has the ability to detect th…"
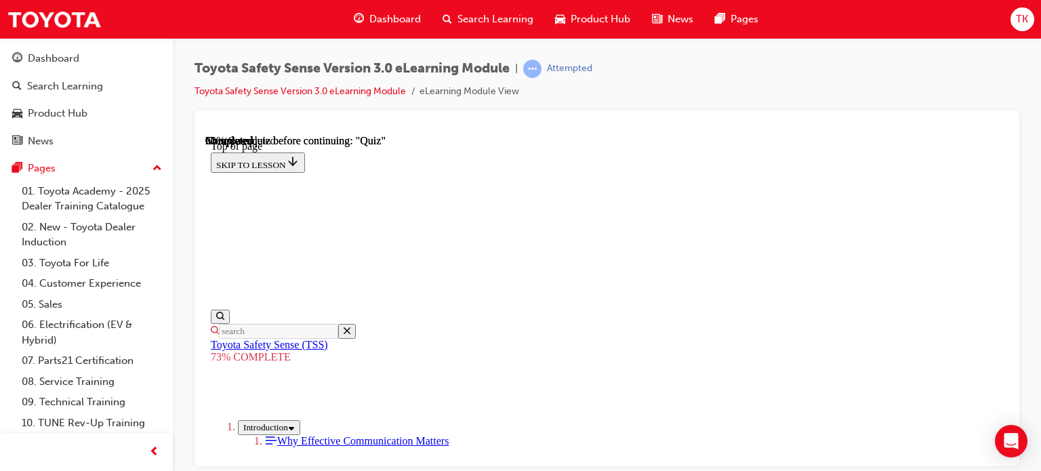
scroll to position [320, 0]
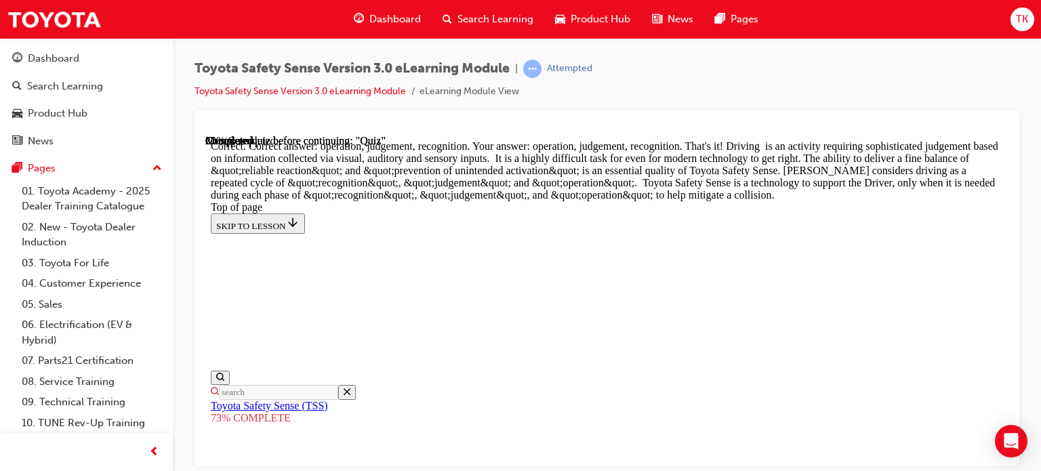
scroll to position [916, 0]
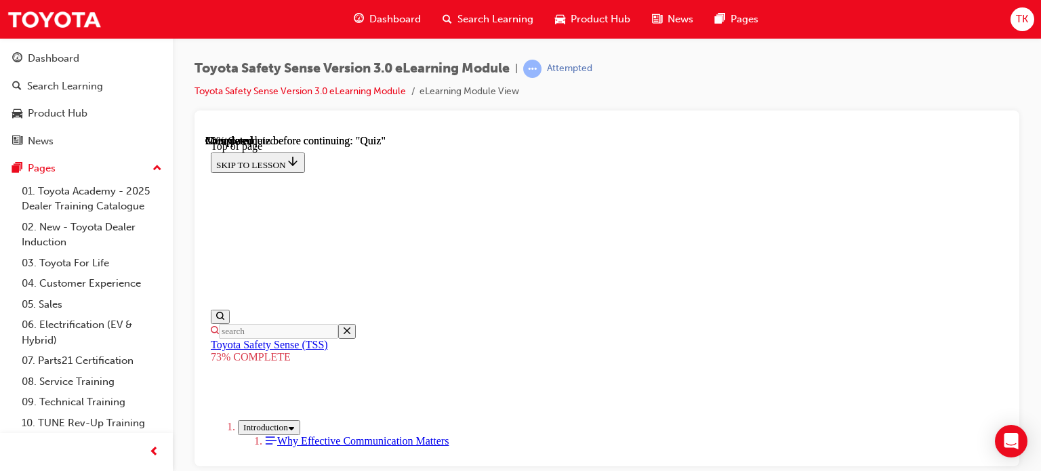
scroll to position [252, 0]
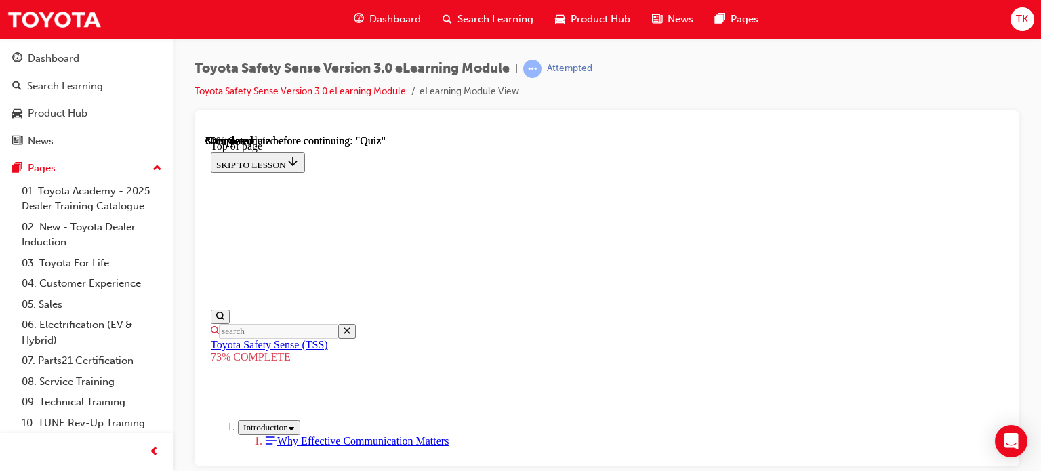
scroll to position [388, 0]
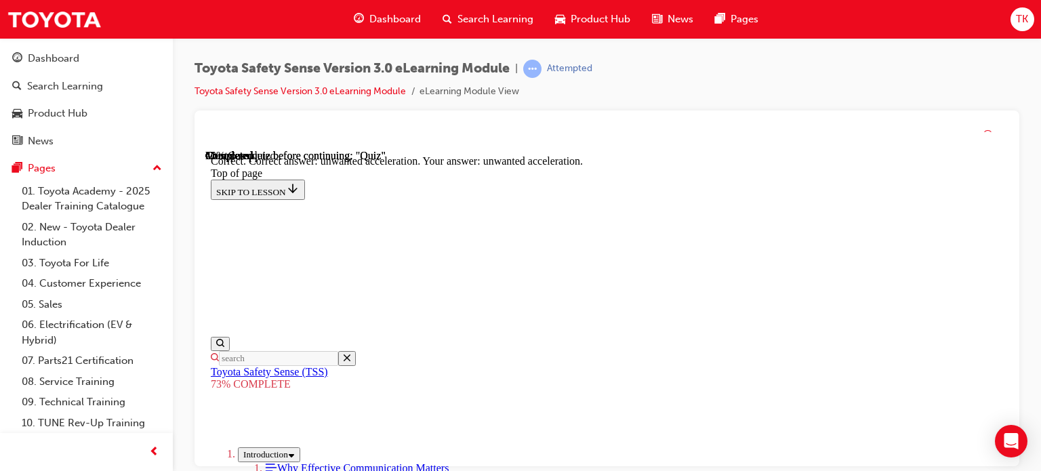
scroll to position [518, 0]
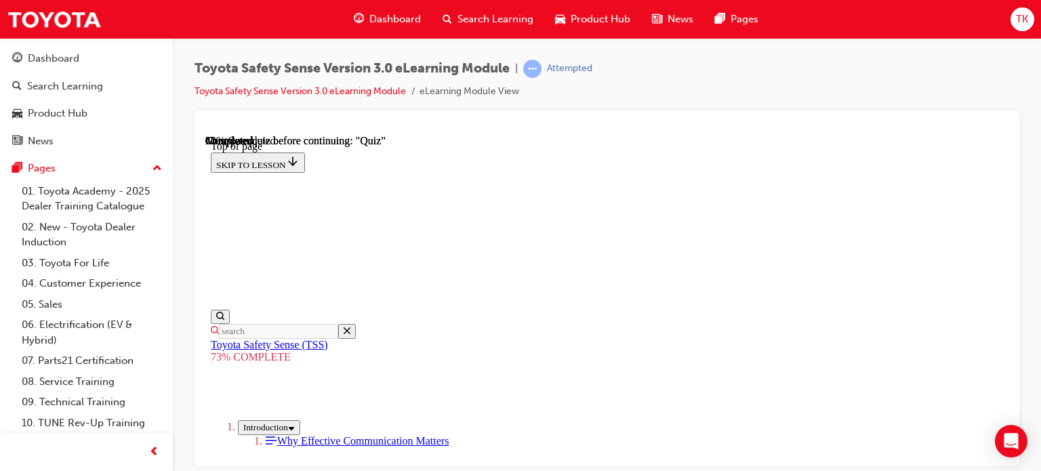
scroll to position [320, 0]
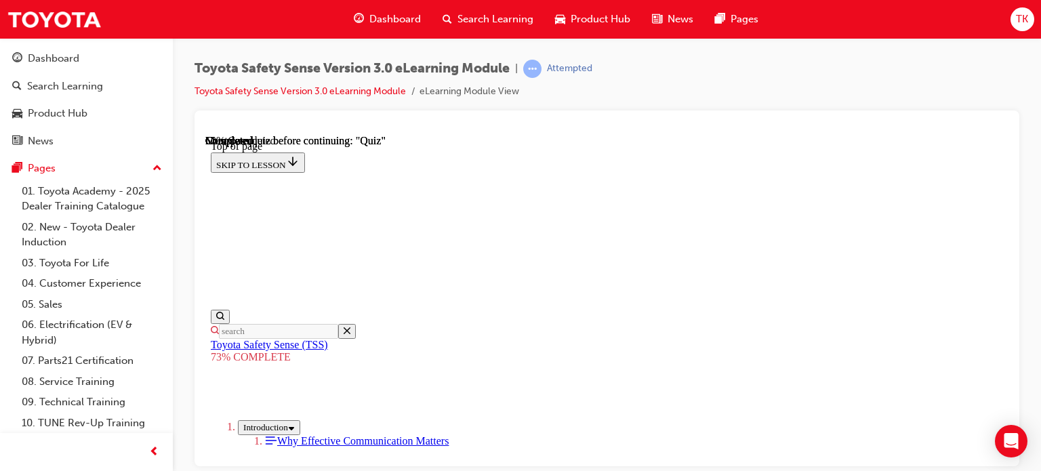
scroll to position [523, 0]
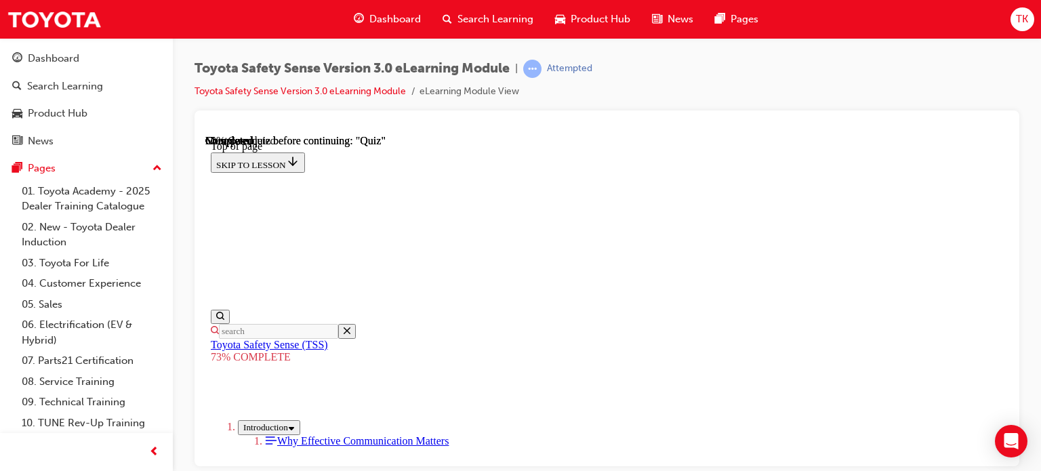
scroll to position [252, 0]
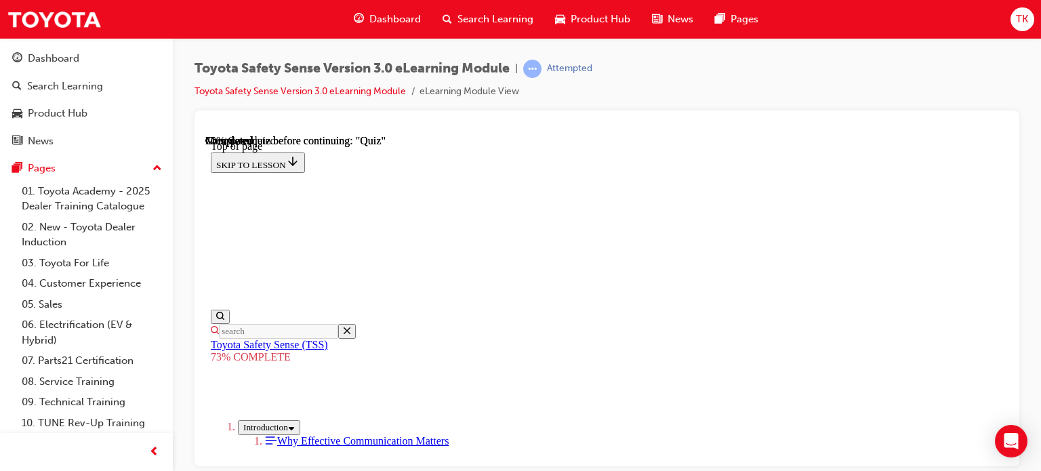
scroll to position [117, 0]
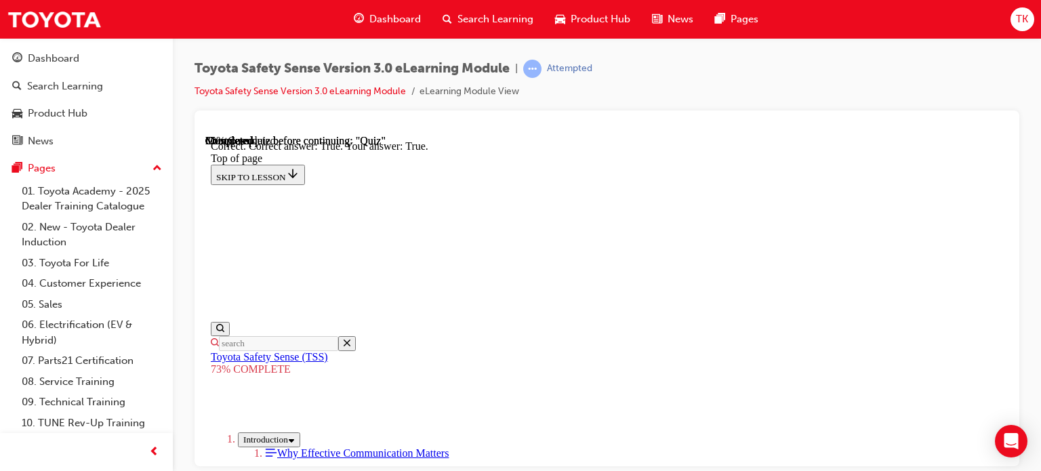
scroll to position [363, 0]
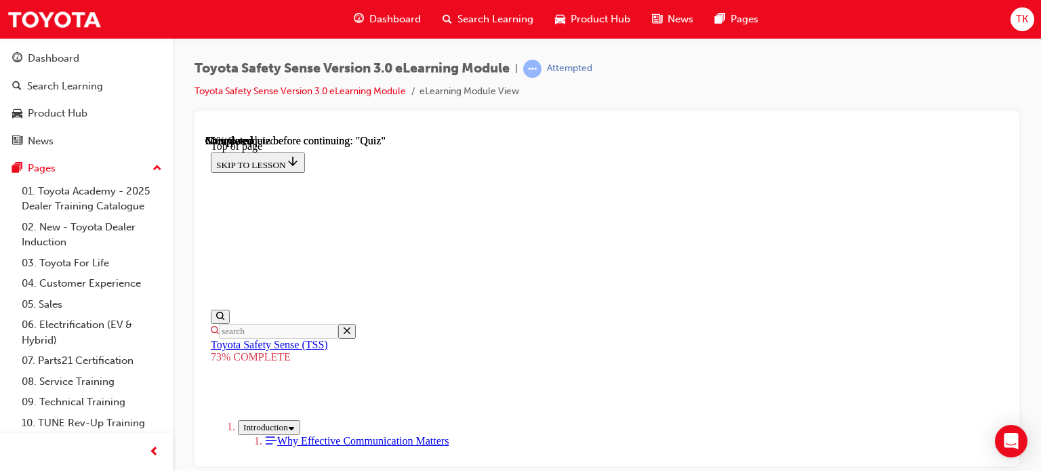
scroll to position [455, 0]
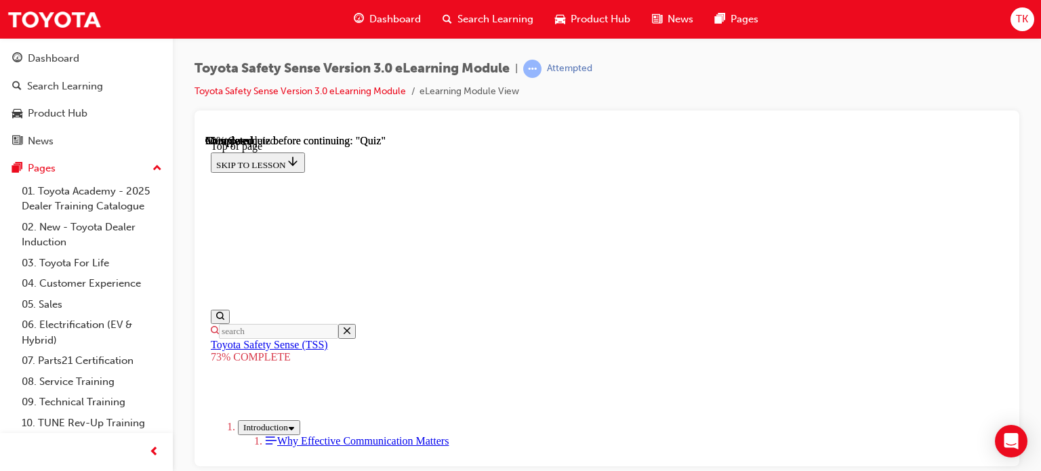
scroll to position [320, 0]
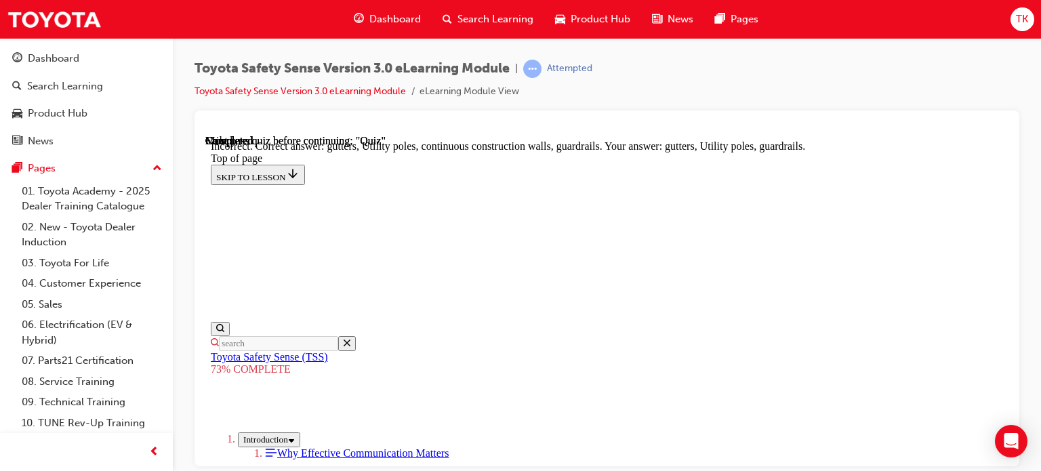
scroll to position [346, 0]
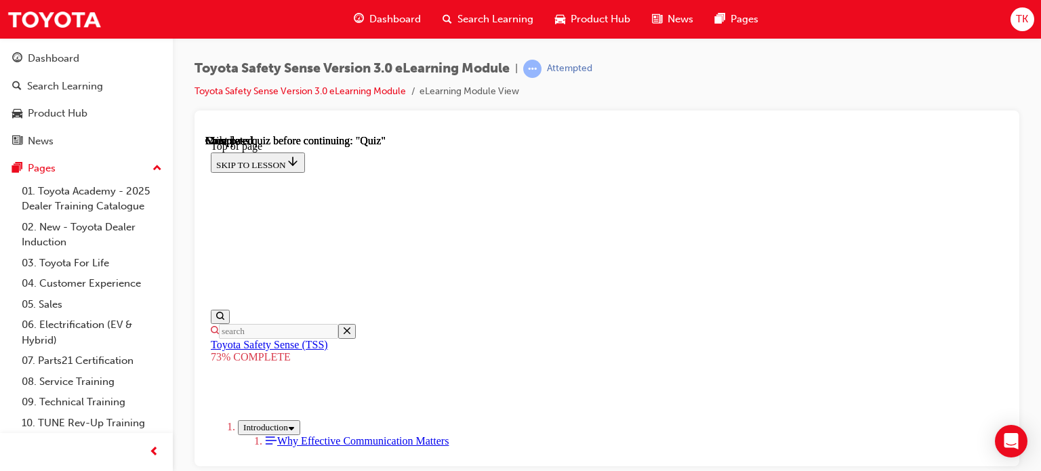
scroll to position [360, 0]
drag, startPoint x: 599, startPoint y: 380, endPoint x: 589, endPoint y: 380, distance: 9.5
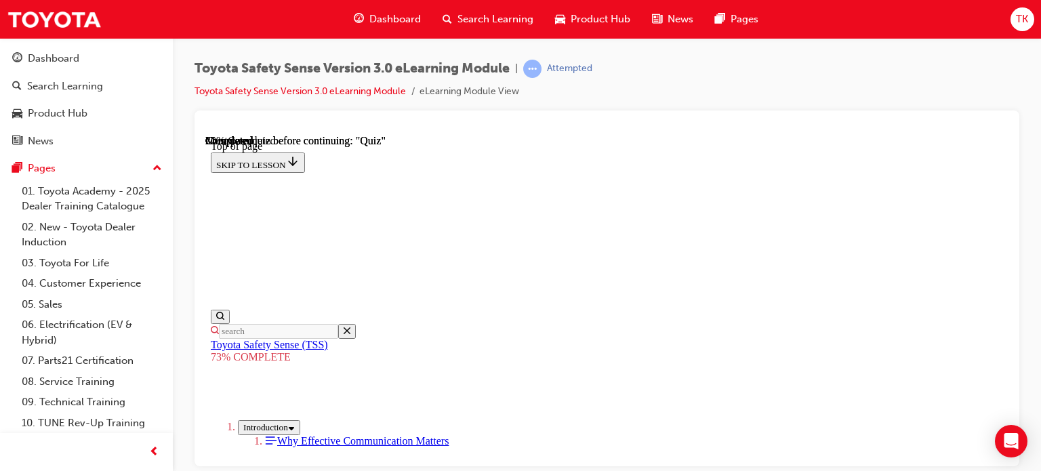
scroll to position [252, 0]
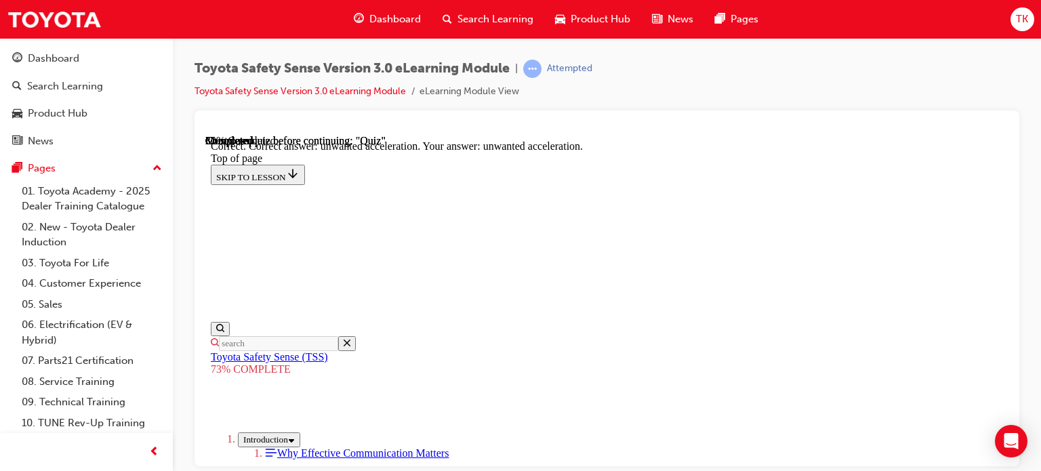
scroll to position [518, 0]
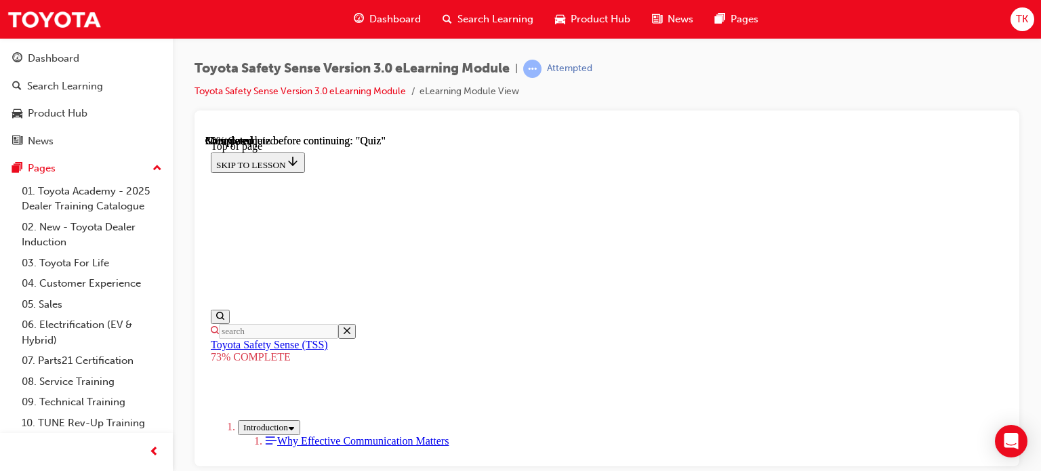
scroll to position [388, 0]
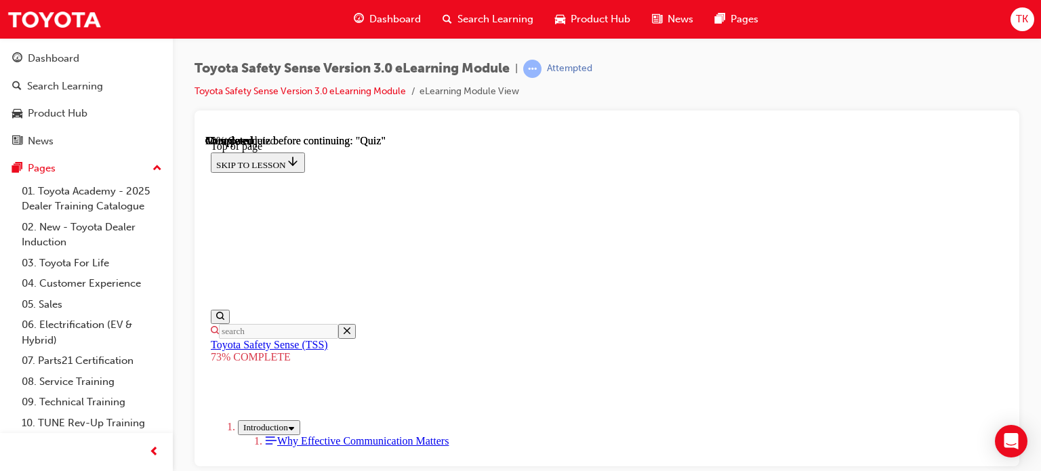
scroll to position [252, 0]
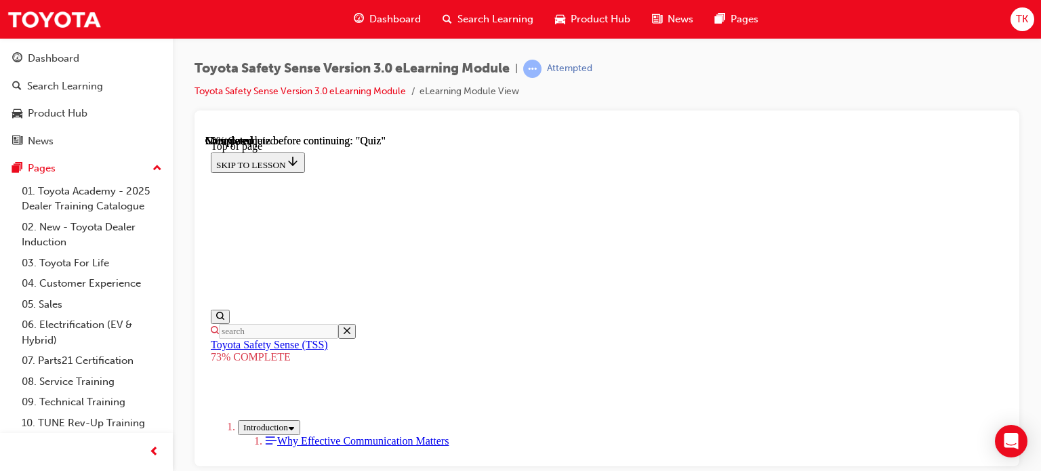
scroll to position [320, 0]
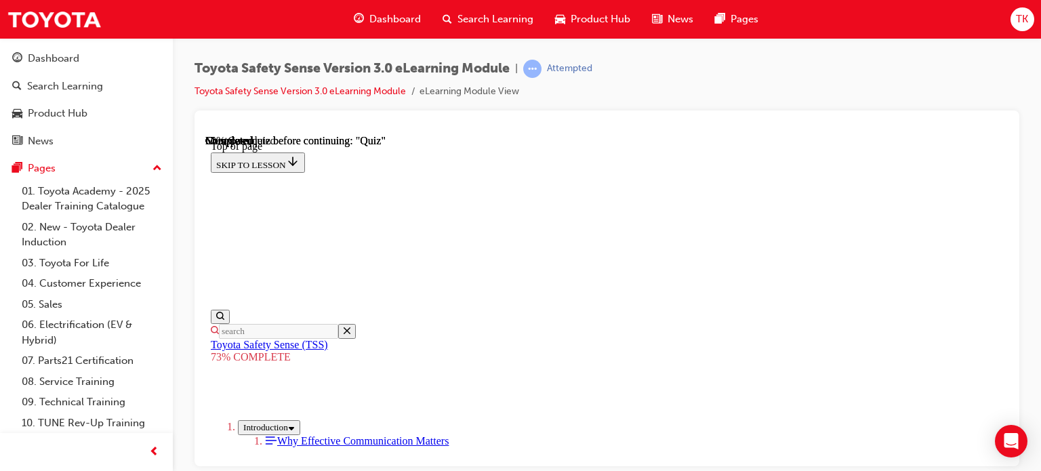
scroll to position [388, 0]
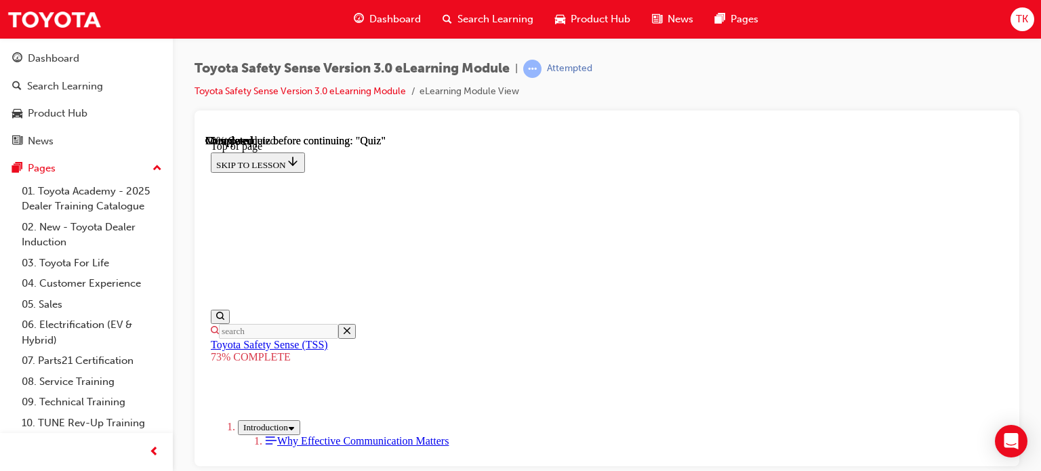
scroll to position [320, 0]
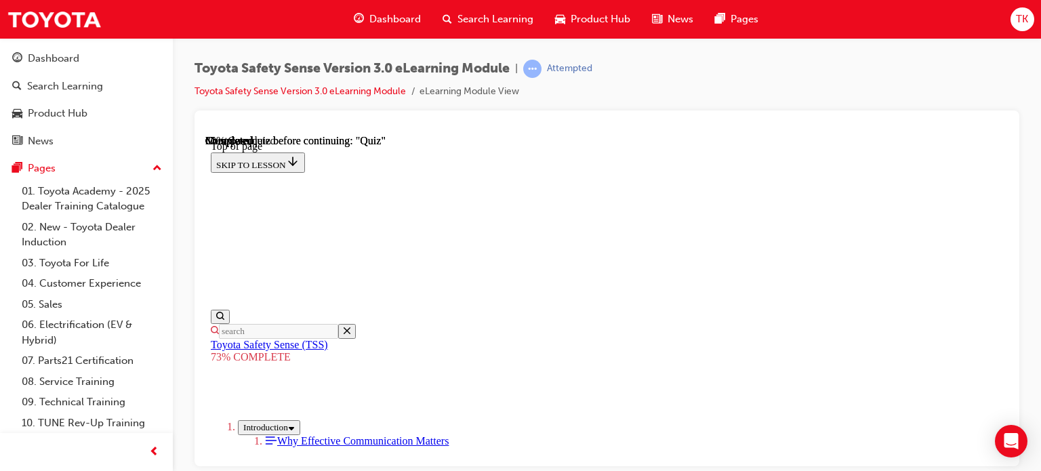
scroll to position [455, 0]
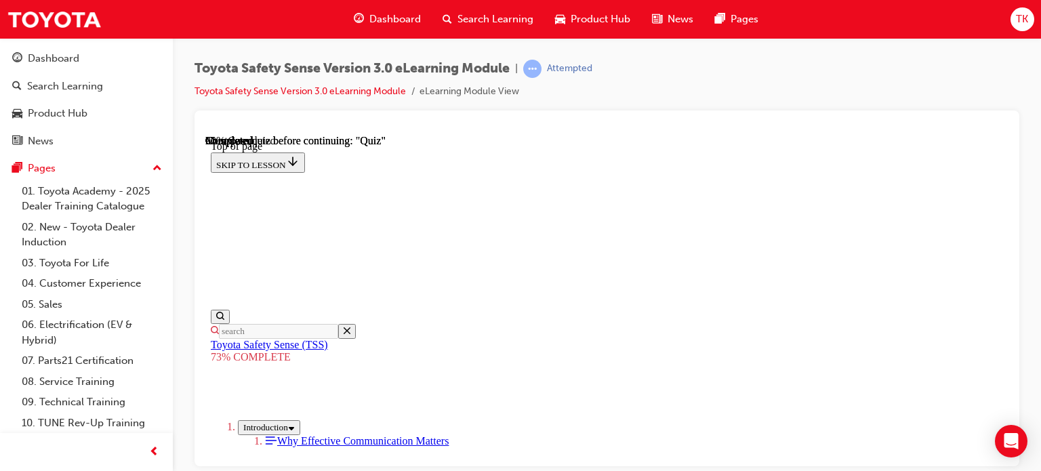
scroll to position [388, 0]
drag, startPoint x: 667, startPoint y: 225, endPoint x: 663, endPoint y: 268, distance: 42.9
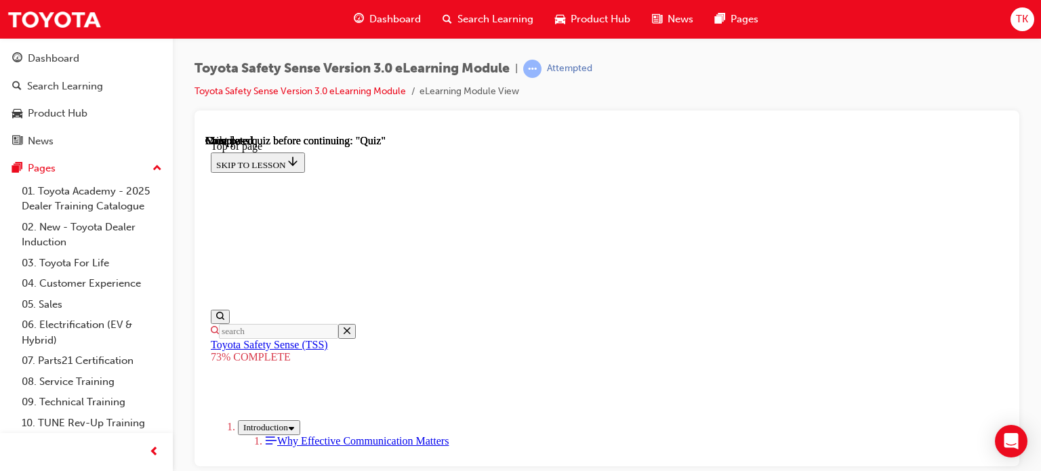
scroll to position [252, 0]
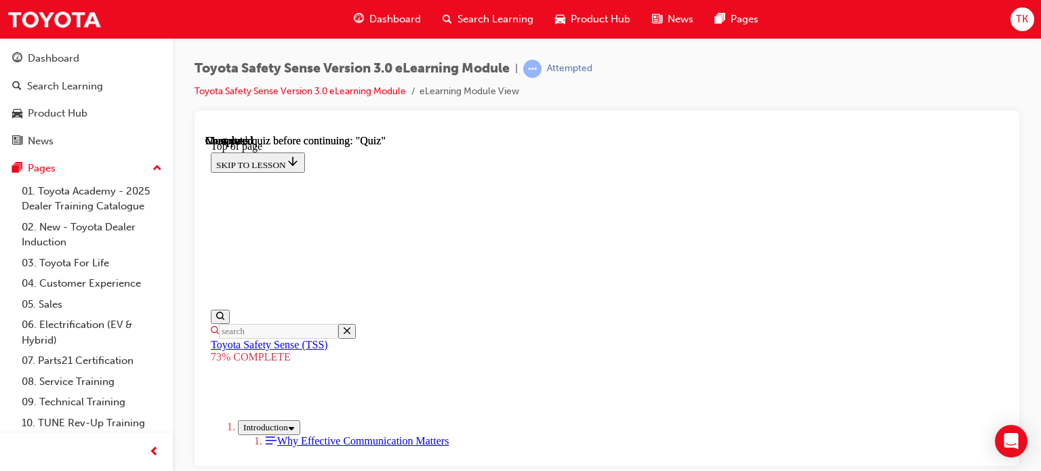
scroll to position [320, 0]
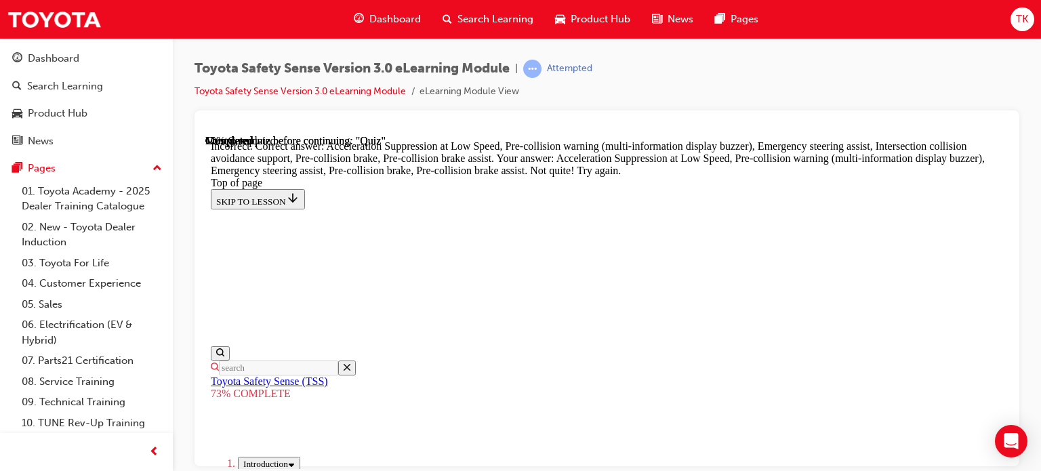
scroll to position [534, 0]
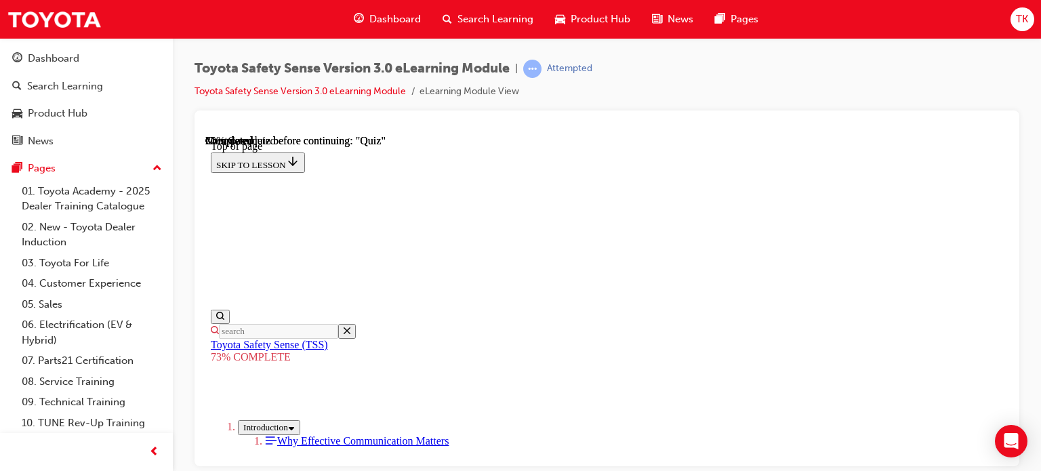
scroll to position [422, 0]
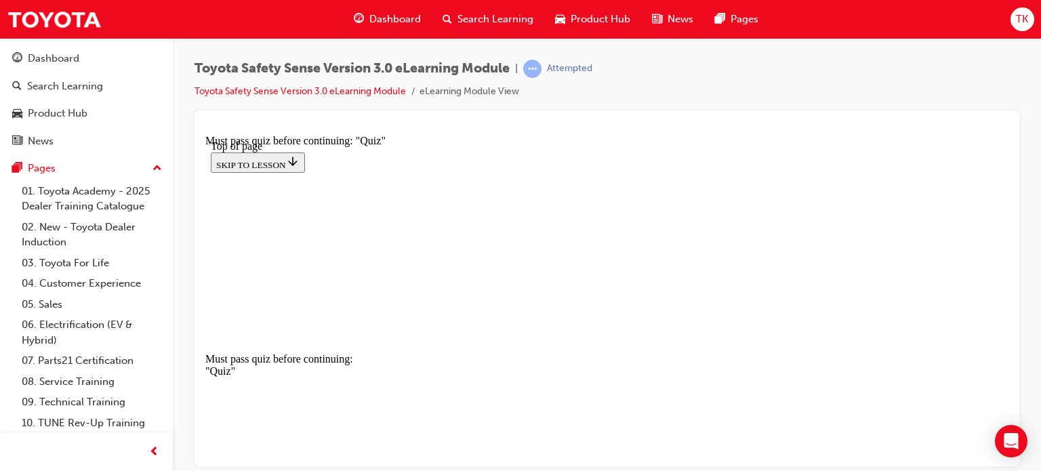
scroll to position [0, 0]
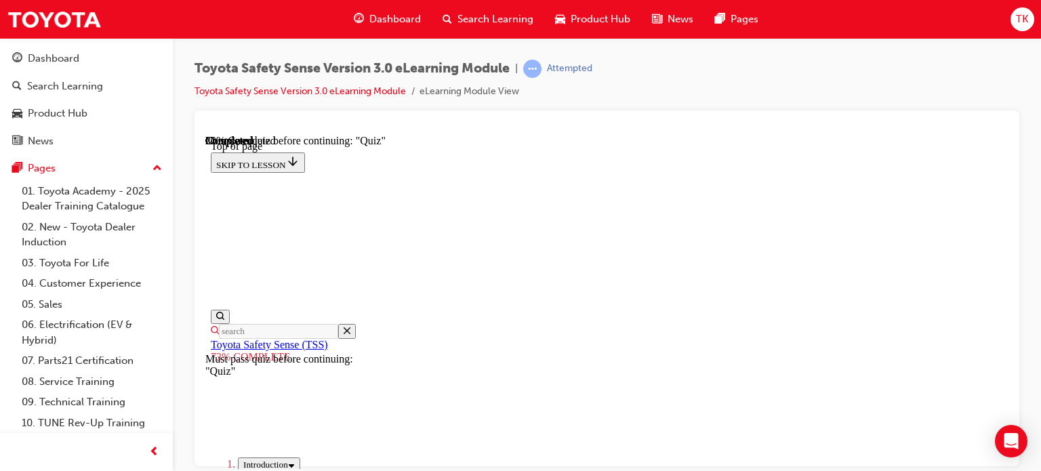
scroll to position [379, 0]
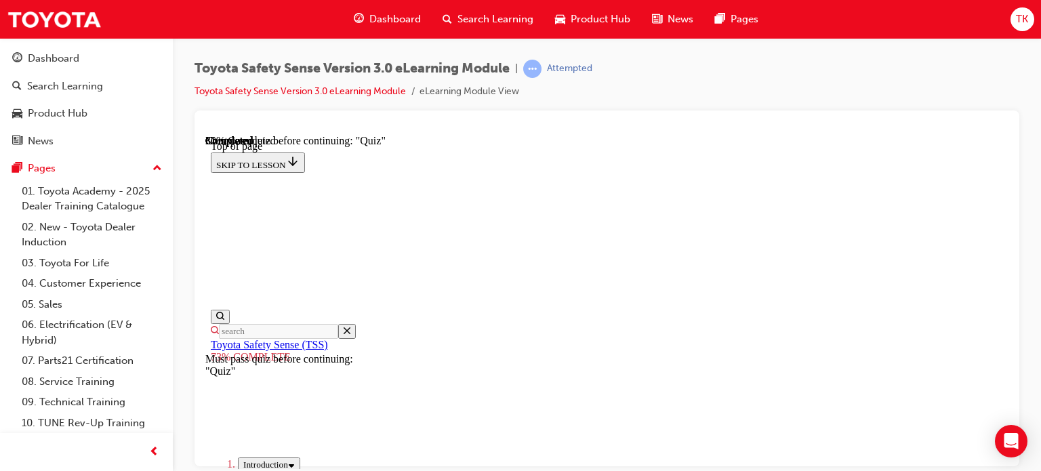
scroll to position [253, 0]
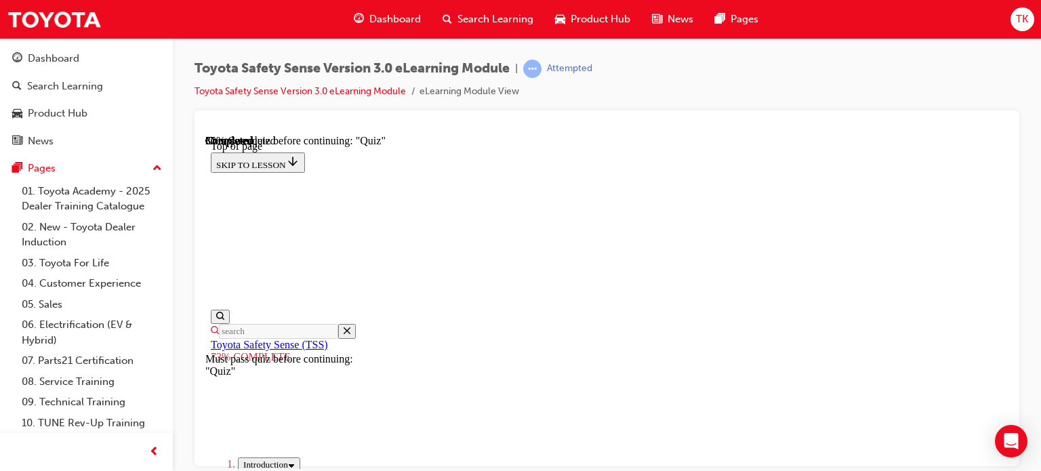
drag, startPoint x: 672, startPoint y: 442, endPoint x: 673, endPoint y: 453, distance: 10.9
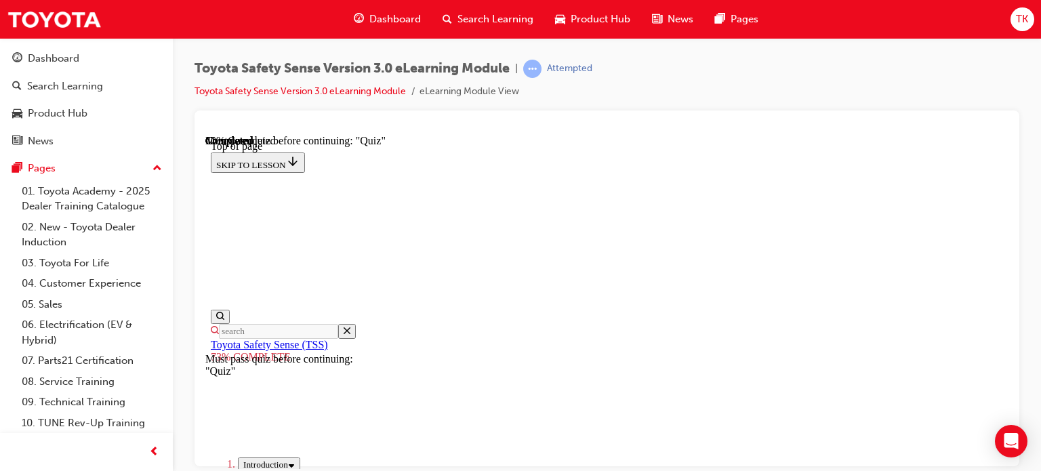
scroll to position [456, 0]
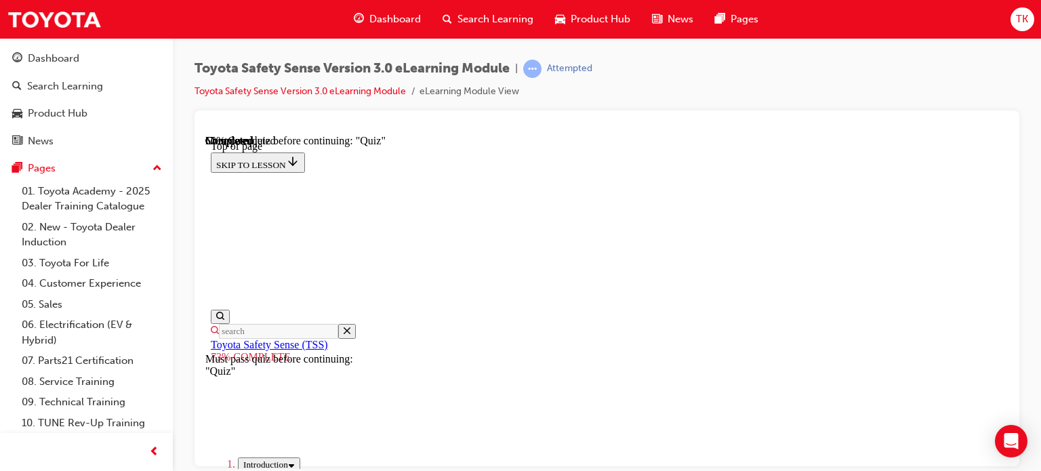
scroll to position [388, 0]
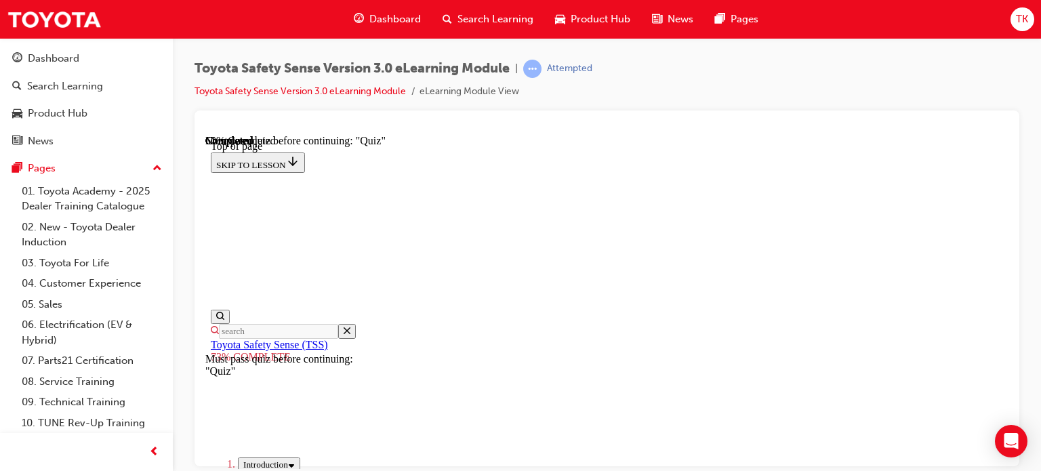
scroll to position [185, 0]
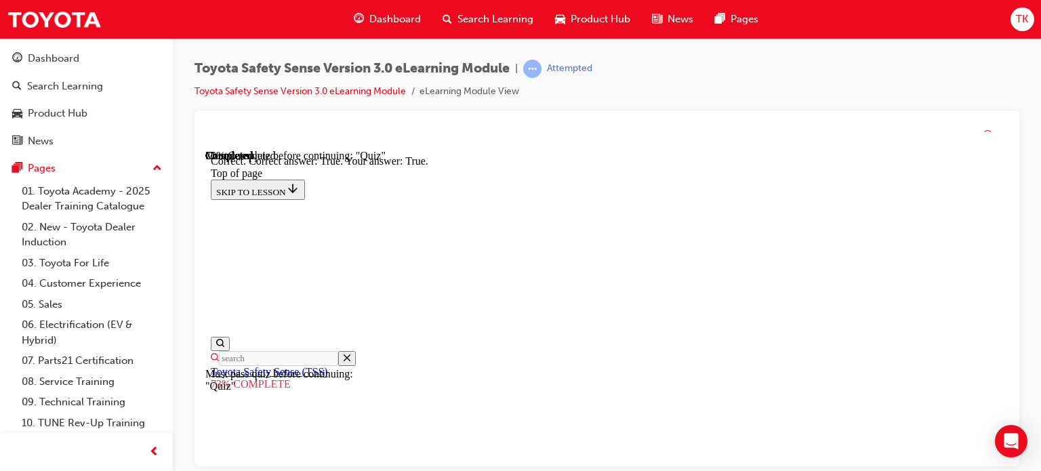
scroll to position [363, 0]
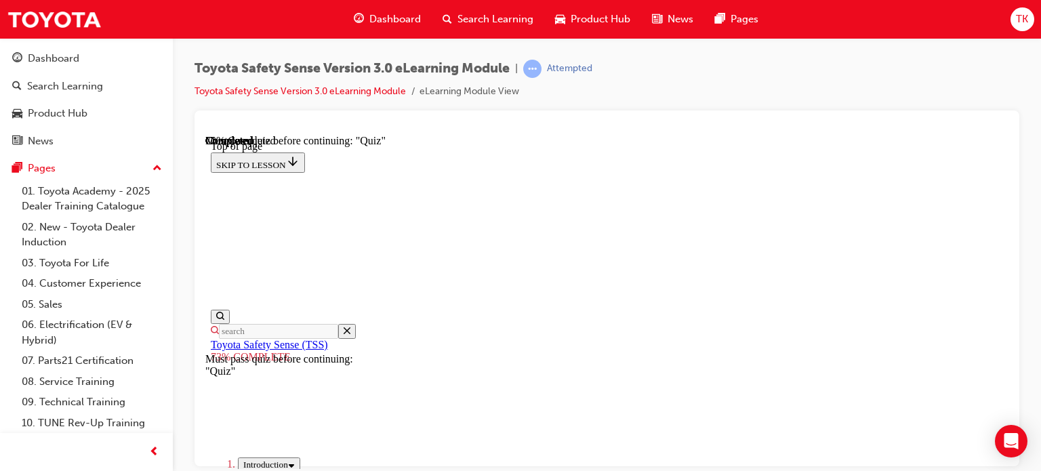
scroll to position [117, 0]
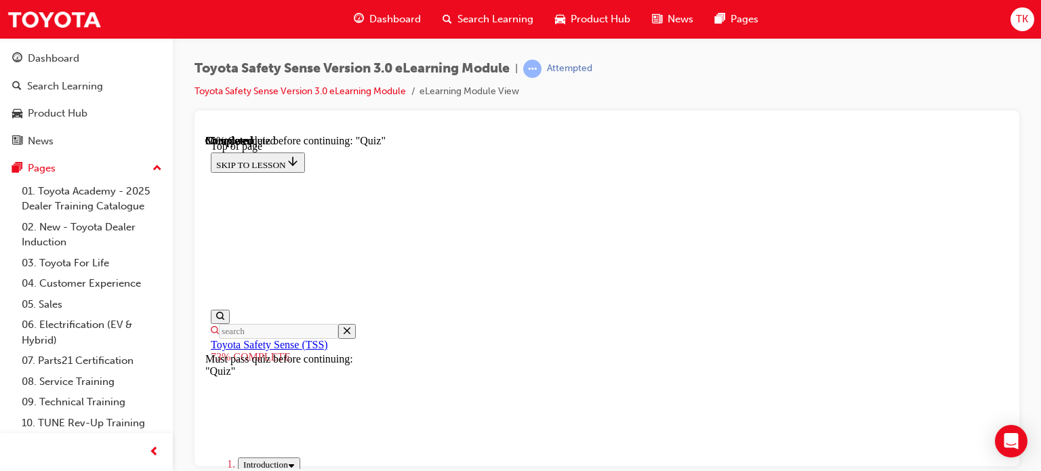
scroll to position [388, 0]
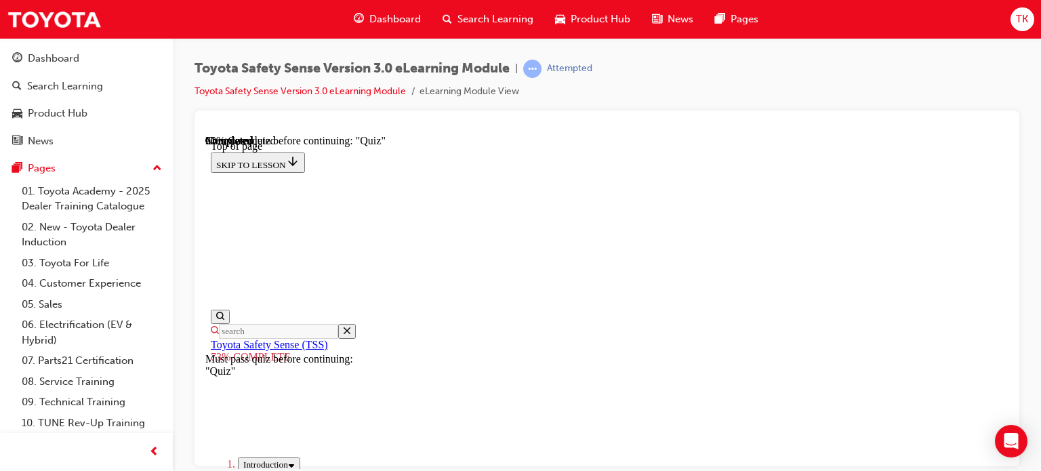
scroll to position [49, 0]
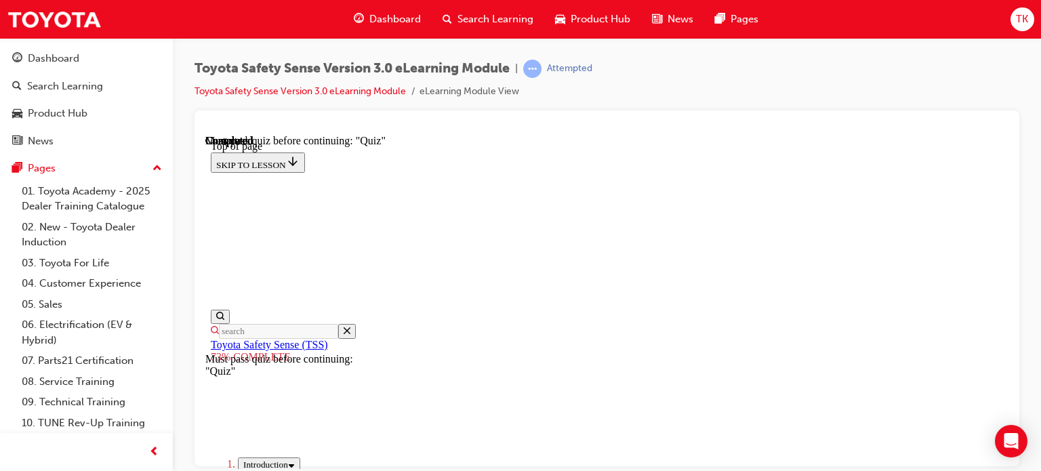
scroll to position [388, 0]
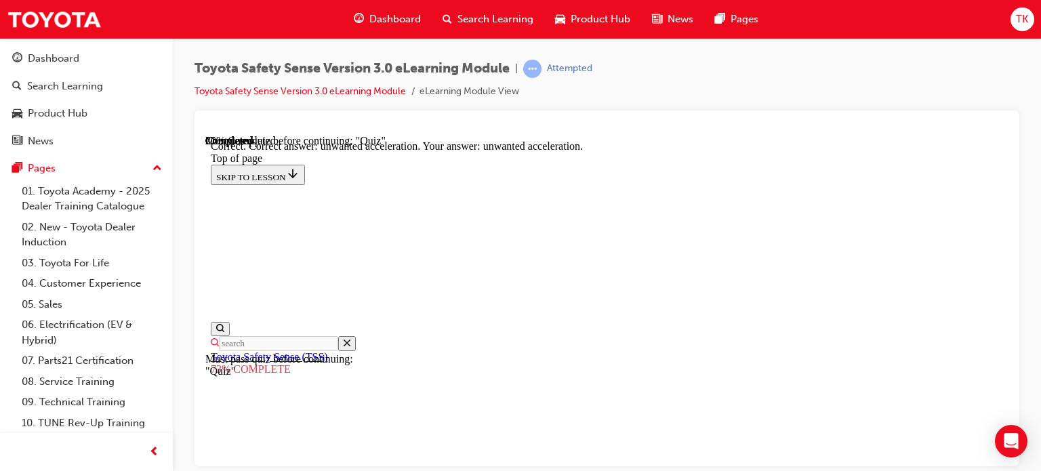
scroll to position [518, 0]
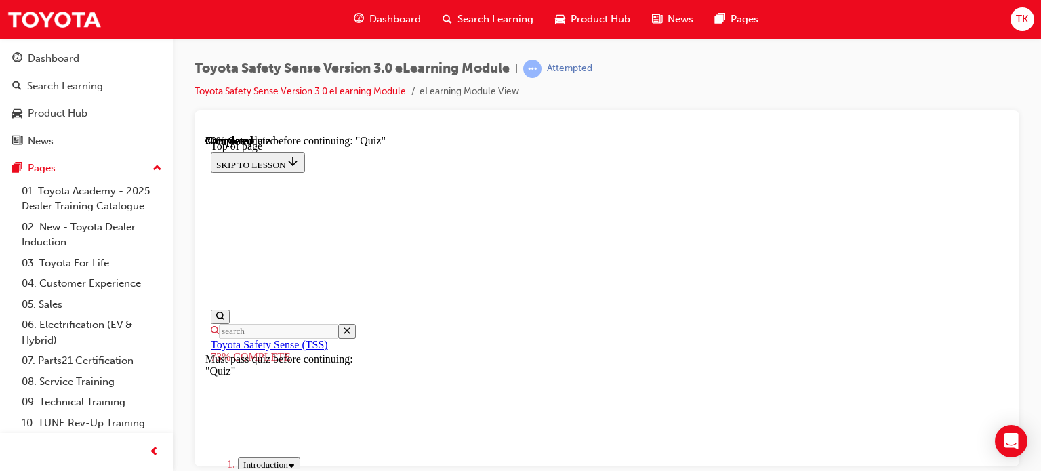
scroll to position [388, 0]
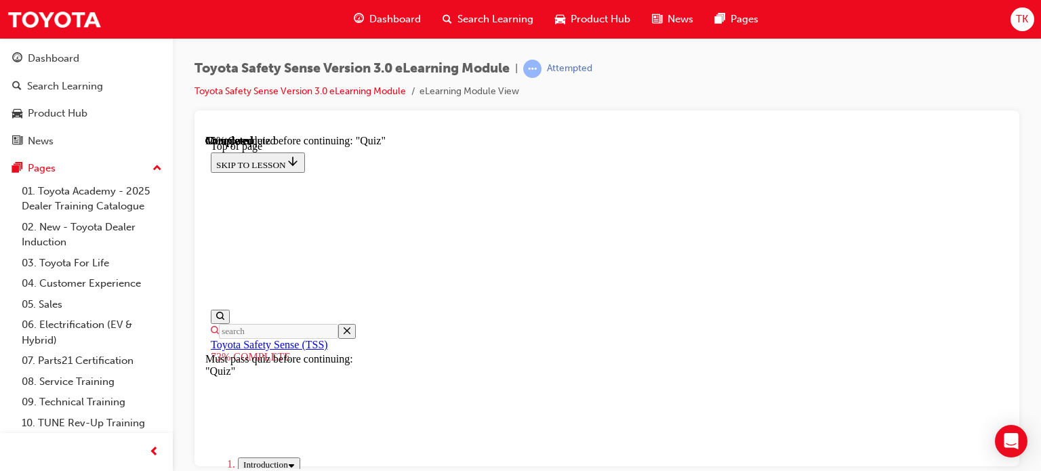
scroll to position [455, 0]
drag, startPoint x: 627, startPoint y: 434, endPoint x: 640, endPoint y: 434, distance: 12.2
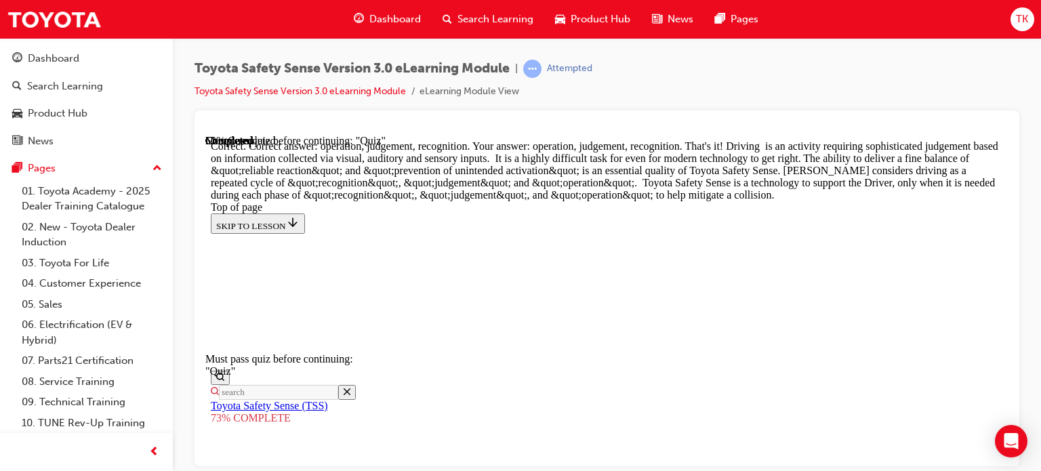
scroll to position [854, 0]
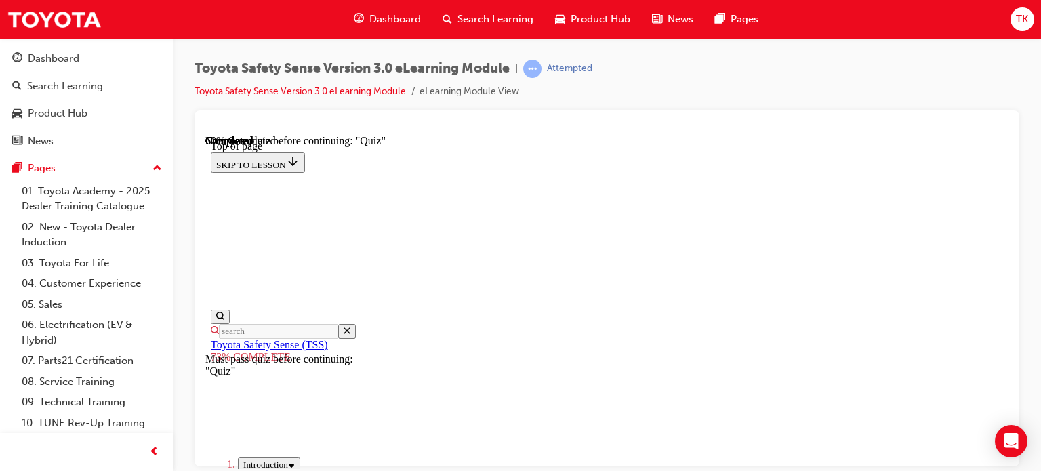
scroll to position [253, 0]
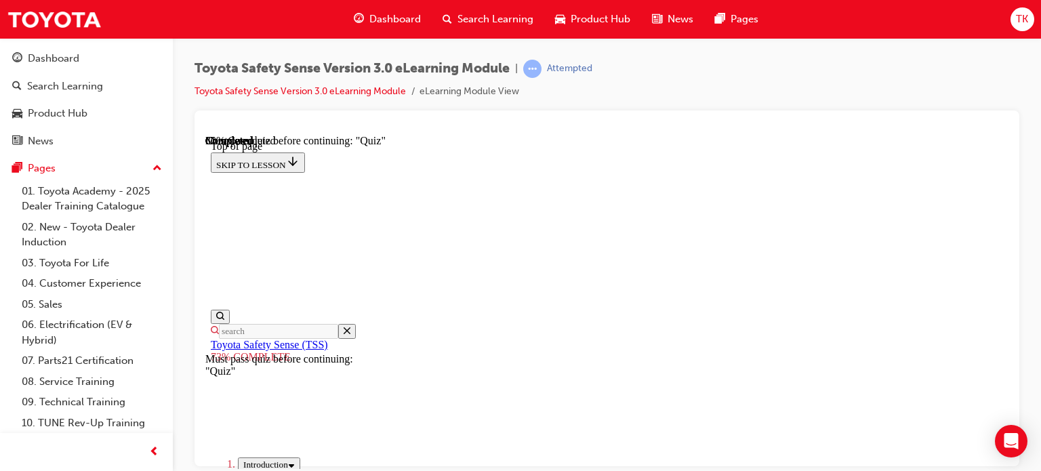
scroll to position [388, 0]
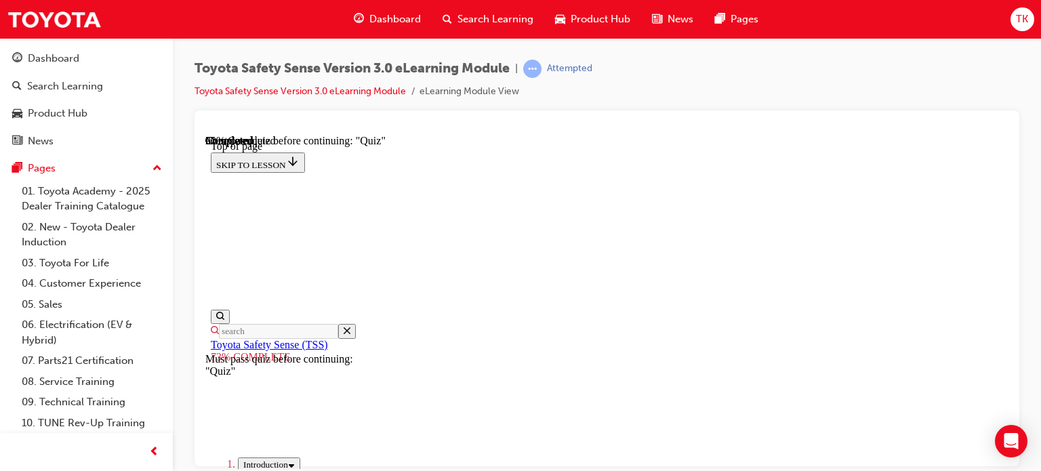
scroll to position [253, 0]
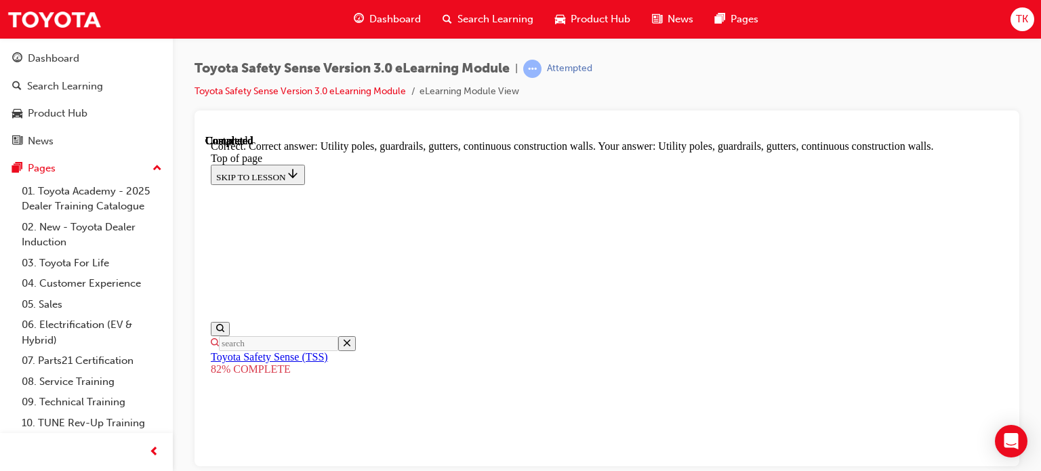
scroll to position [549, 0]
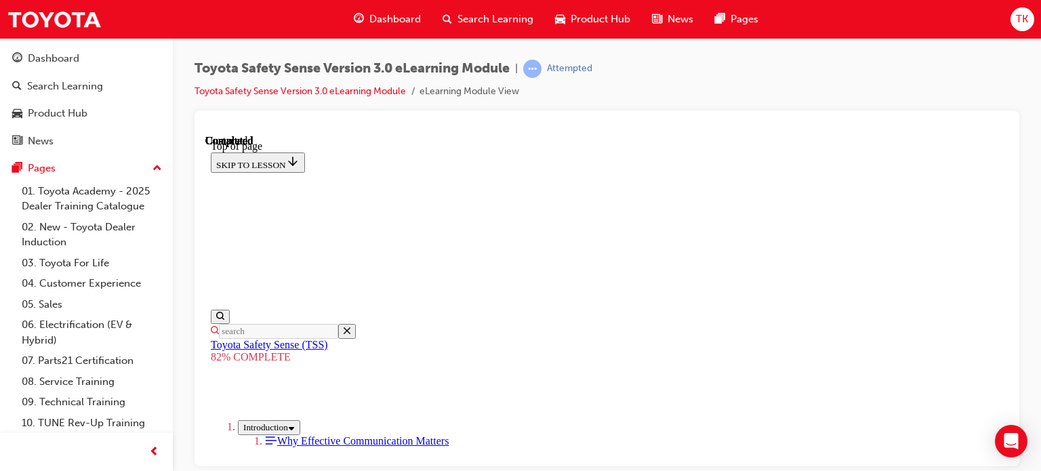
scroll to position [422, 0]
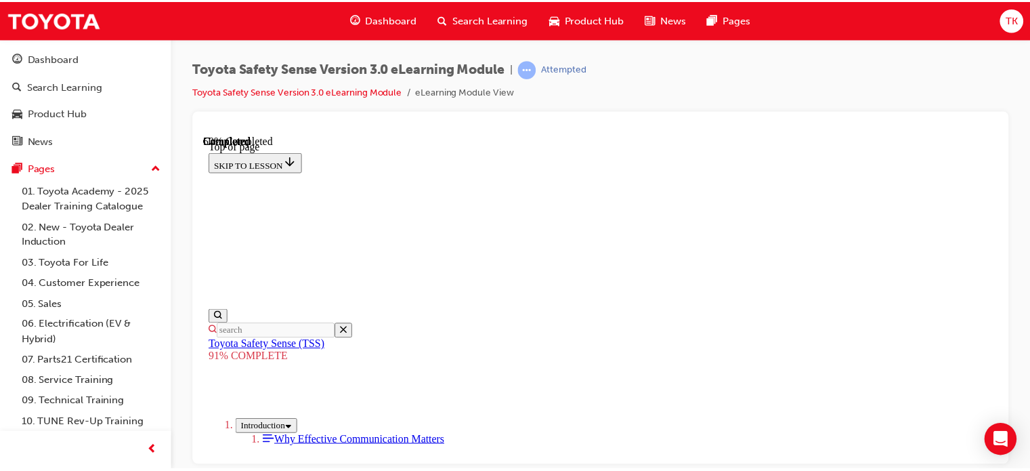
scroll to position [734, 0]
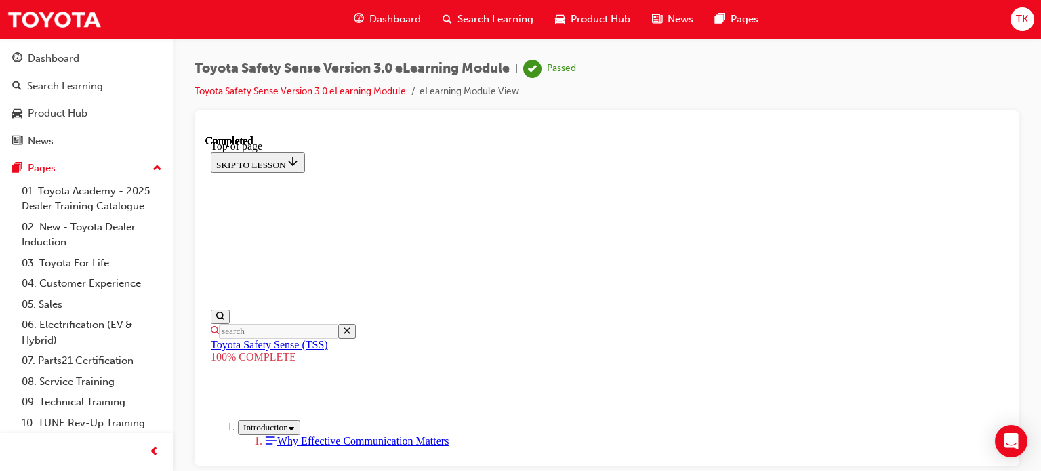
click at [293, 81] on div "Toyota Safety Sense Version 3.0 eLearning Module | Passed Toyota Safety Sense V…" at bounding box center [384, 80] width 381 height 40
click at [778, 124] on div at bounding box center [606, 128] width 803 height 14
click at [387, 20] on span "Dashboard" at bounding box center [394, 20] width 51 height 16
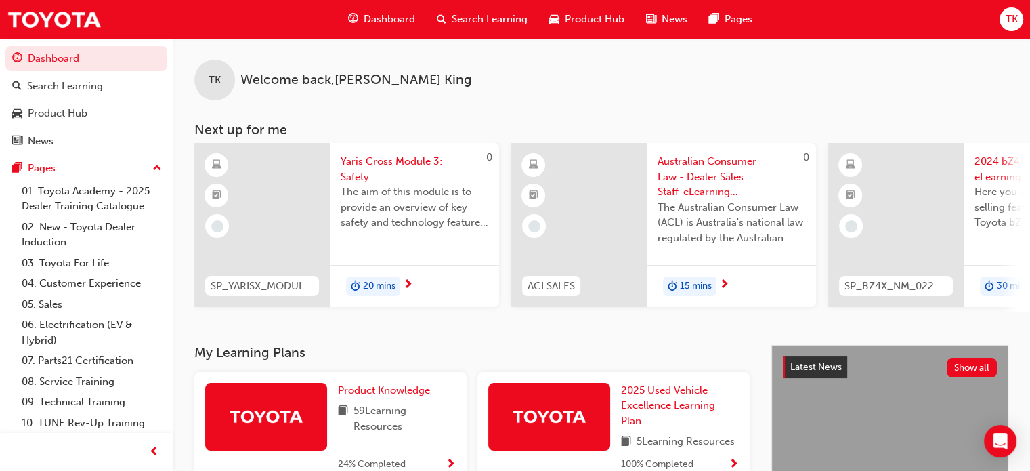
click at [401, 26] on div "Dashboard" at bounding box center [381, 19] width 89 height 28
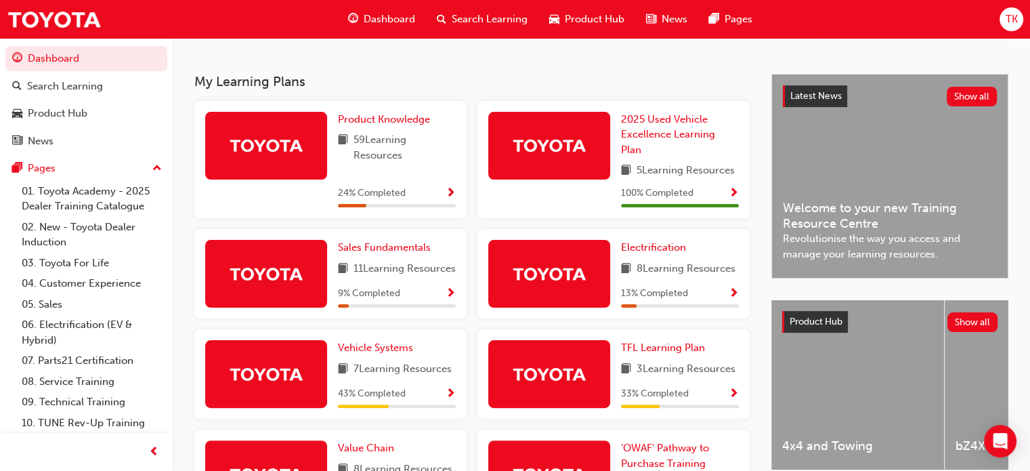
scroll to position [339, 0]
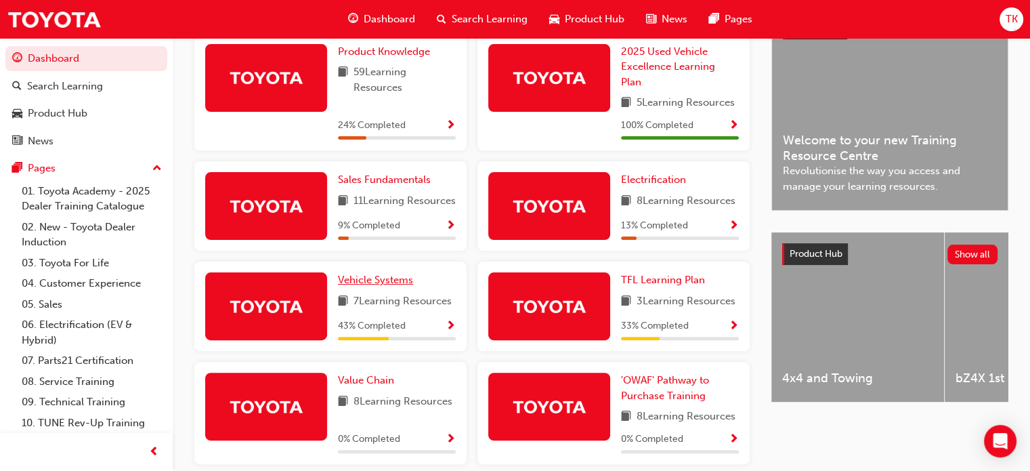
click at [395, 286] on span "Vehicle Systems" at bounding box center [375, 280] width 75 height 12
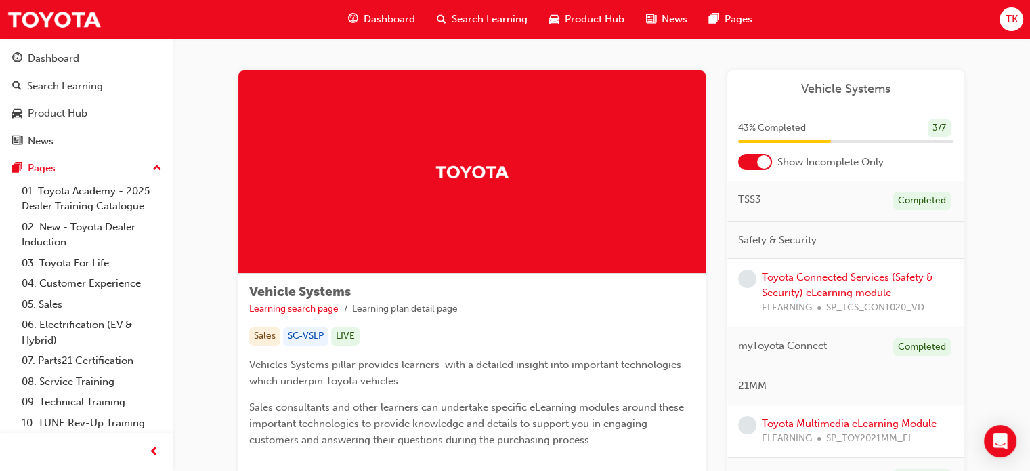
scroll to position [68, 0]
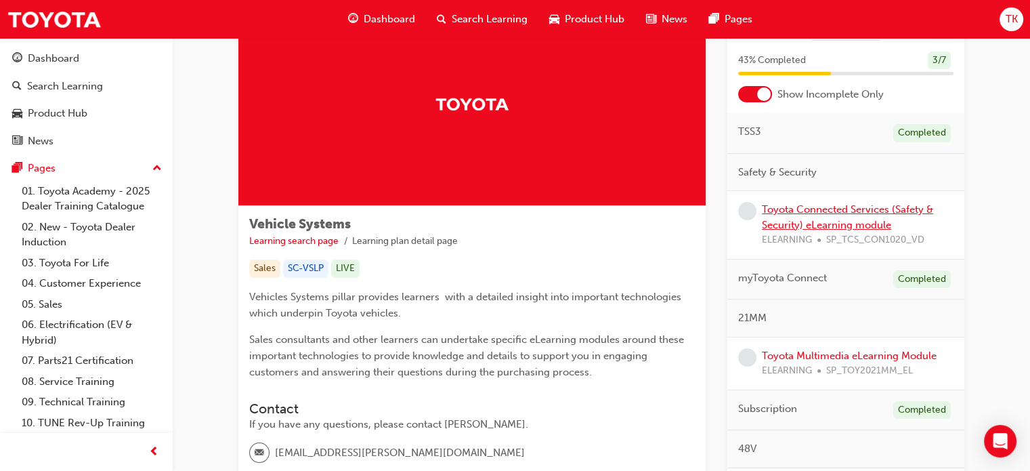
click at [860, 213] on link "Toyota Connected Services (Safety & Security) eLearning module" at bounding box center [847, 217] width 171 height 28
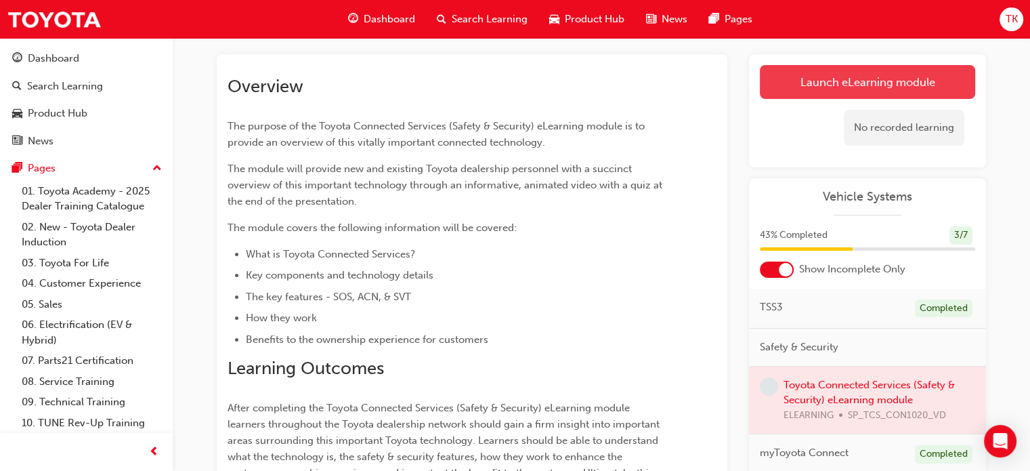
click at [867, 86] on link "Launch eLearning module" at bounding box center [867, 82] width 215 height 34
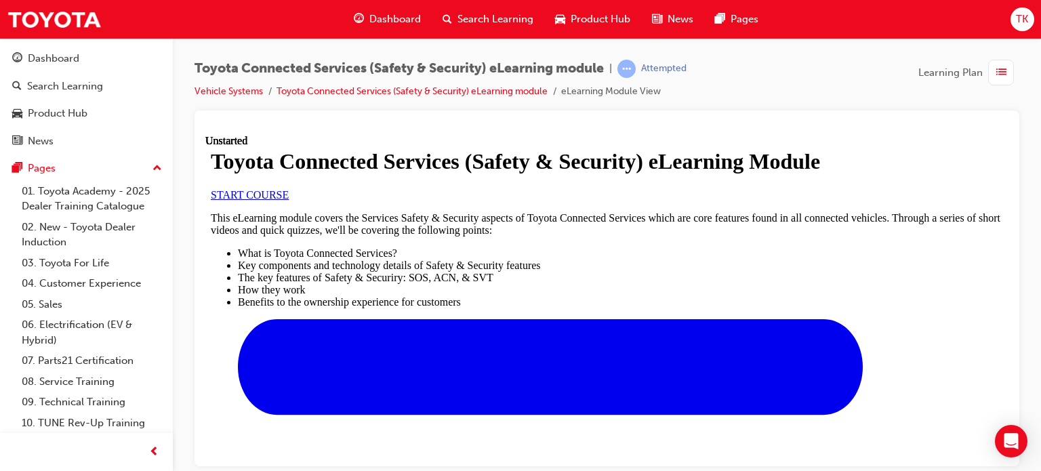
click at [289, 200] on span "START COURSE" at bounding box center [250, 194] width 78 height 12
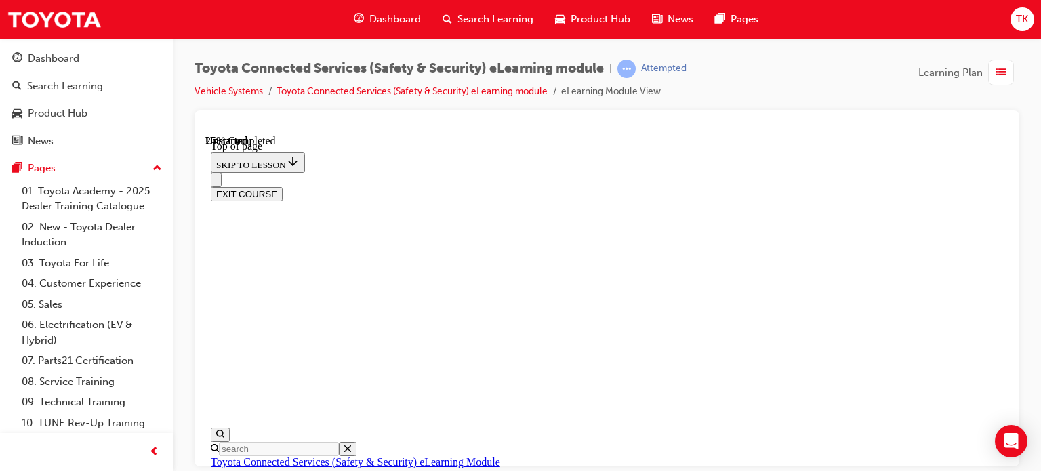
scroll to position [207, 0]
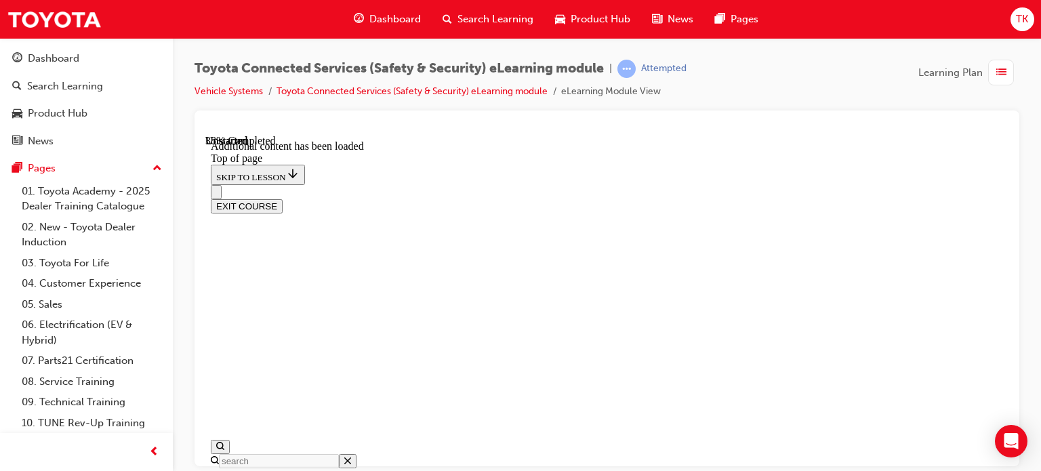
scroll to position [398, 0]
drag, startPoint x: 837, startPoint y: 83, endPoint x: 848, endPoint y: 105, distance: 25.1
click at [837, 83] on div "Toyota Connected Services (Safety & Security) eLearning module | Attempted Vehi…" at bounding box center [606, 85] width 825 height 51
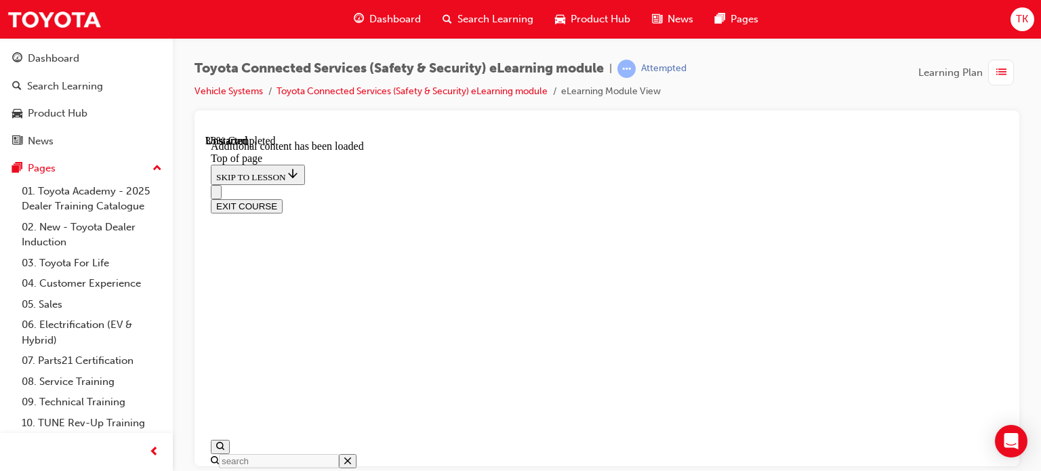
click at [609, 110] on div at bounding box center [606, 288] width 825 height 356
click at [222, 184] on button "Close navigation menu" at bounding box center [216, 191] width 11 height 14
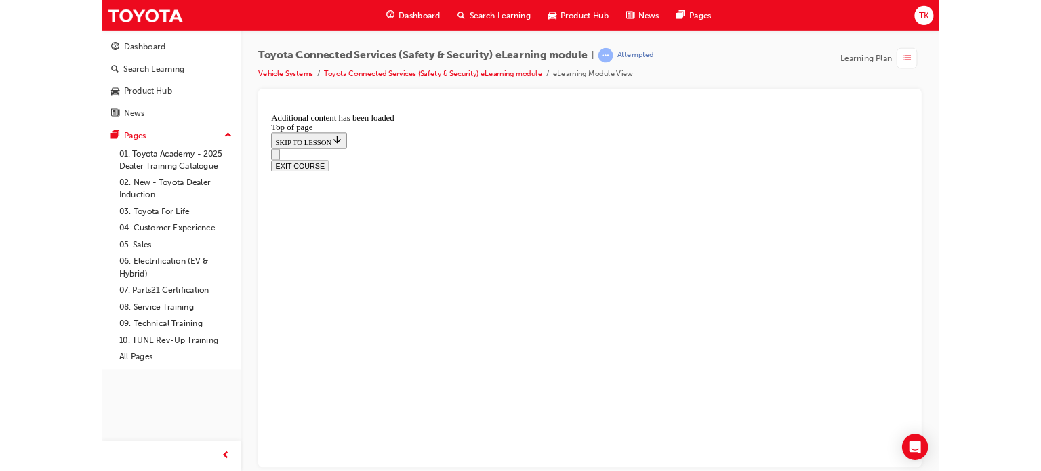
scroll to position [434, 0]
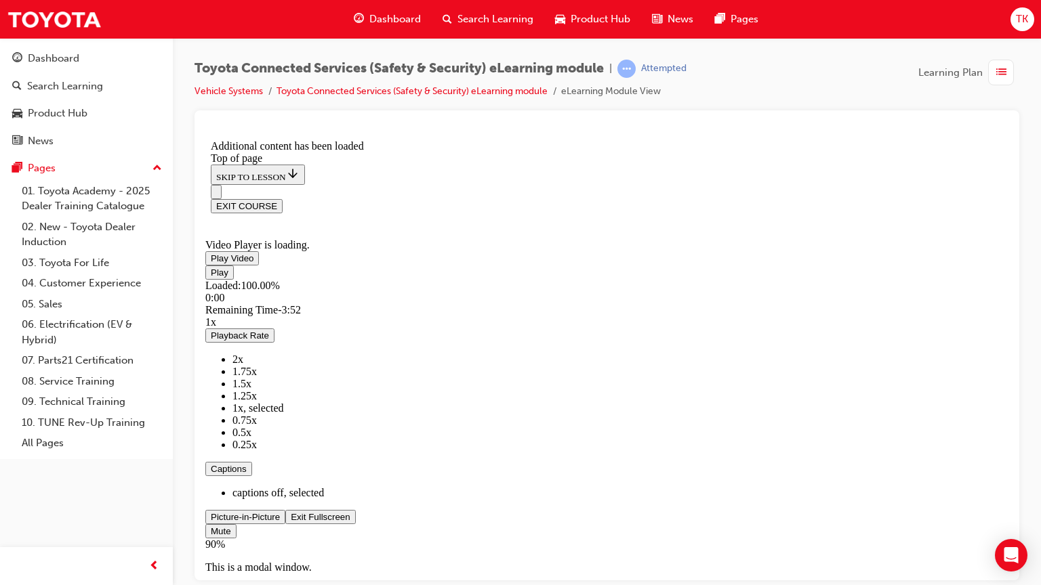
click at [291, 470] on span "Video player" at bounding box center [291, 517] width 0 height 10
